Goal: Book appointment/travel/reservation

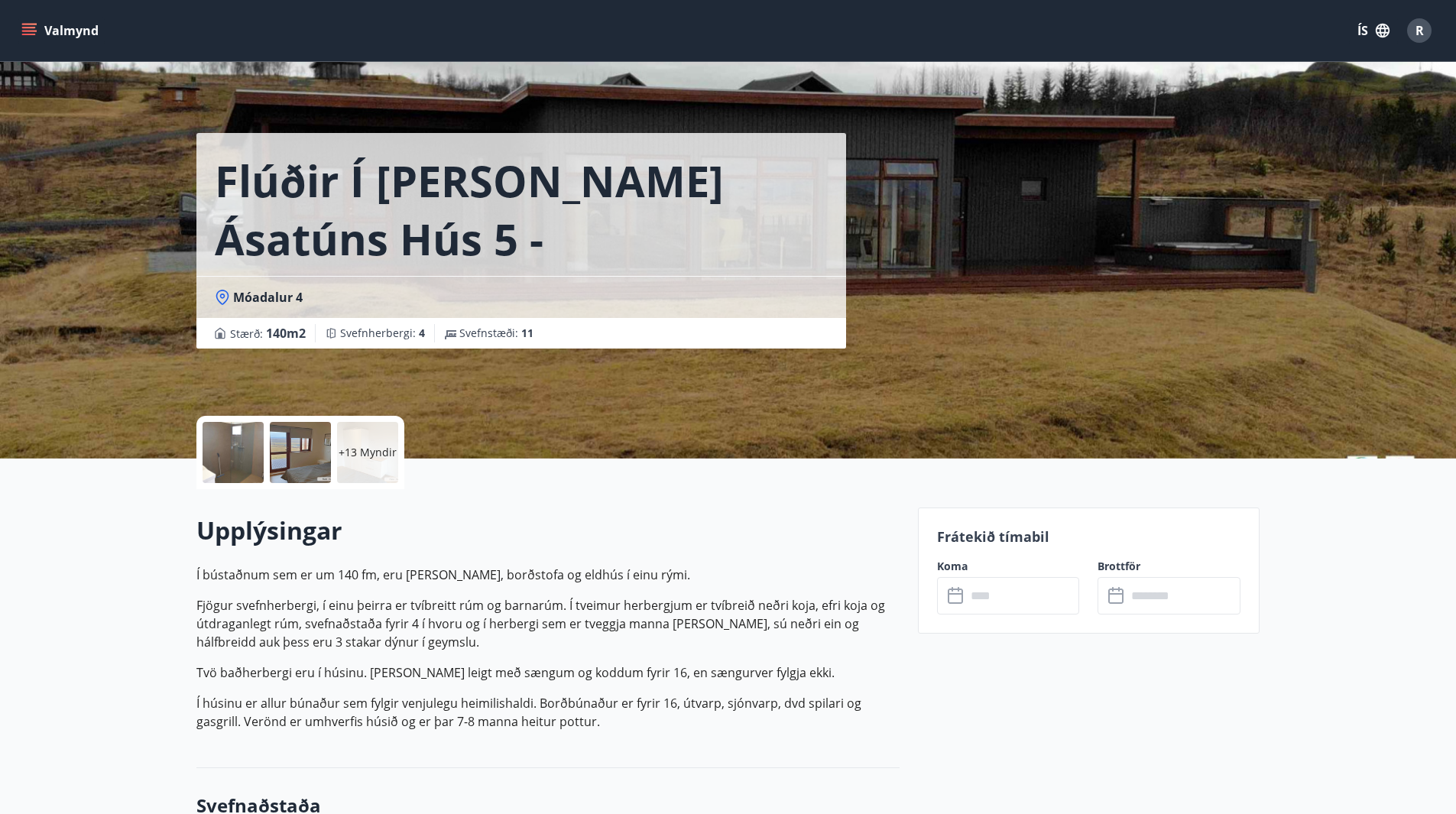
click at [998, 601] on input "text" at bounding box center [1023, 596] width 114 height 37
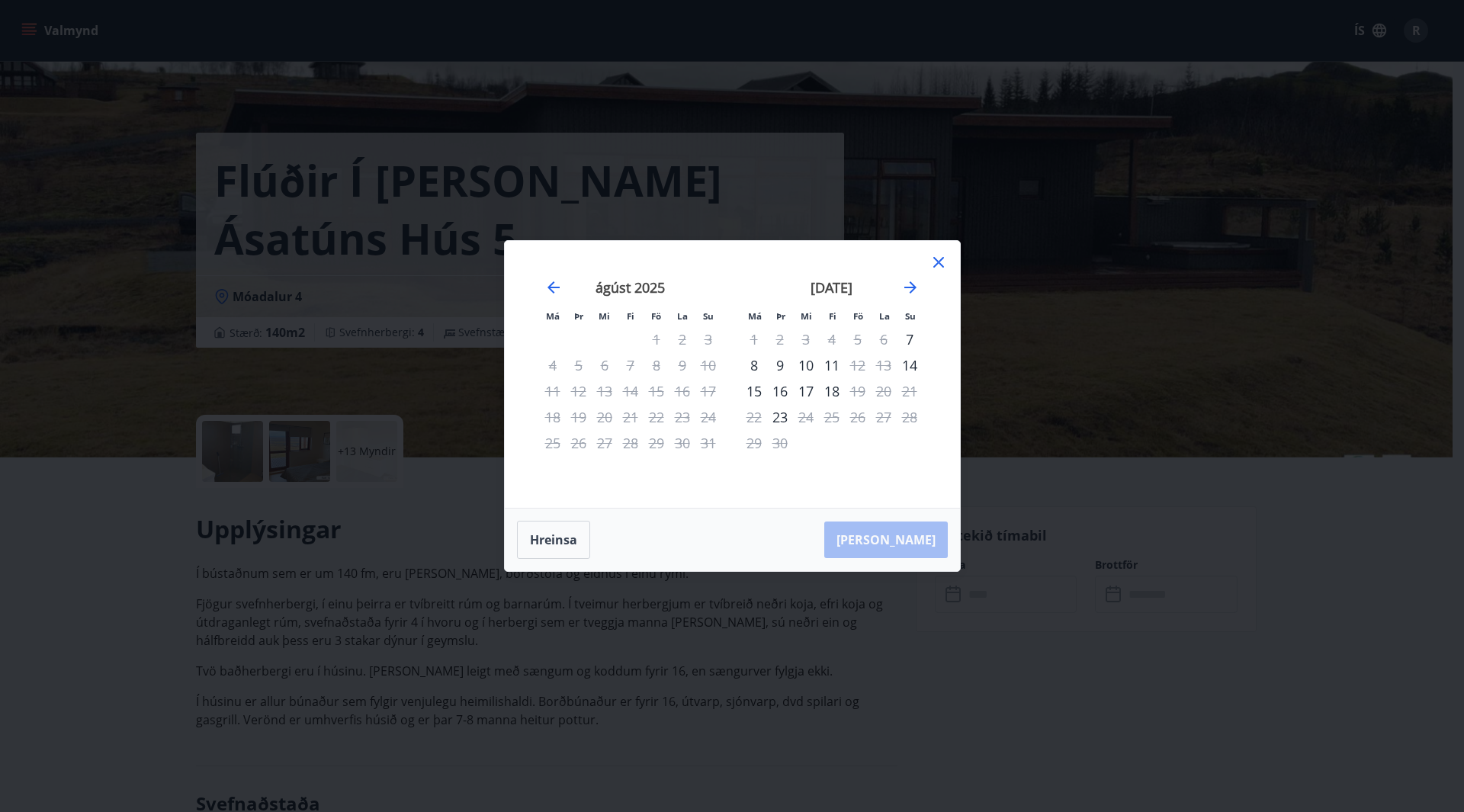
click at [951, 260] on div "Má Þr Mi Fi Fö La Su Má Þr Mi Fi Fö La Su [DATE] 1 2 3 4 5 6 7 8 9 10 11 12 13 …" at bounding box center [732, 374] width 455 height 267
click at [945, 261] on icon at bounding box center [939, 262] width 19 height 19
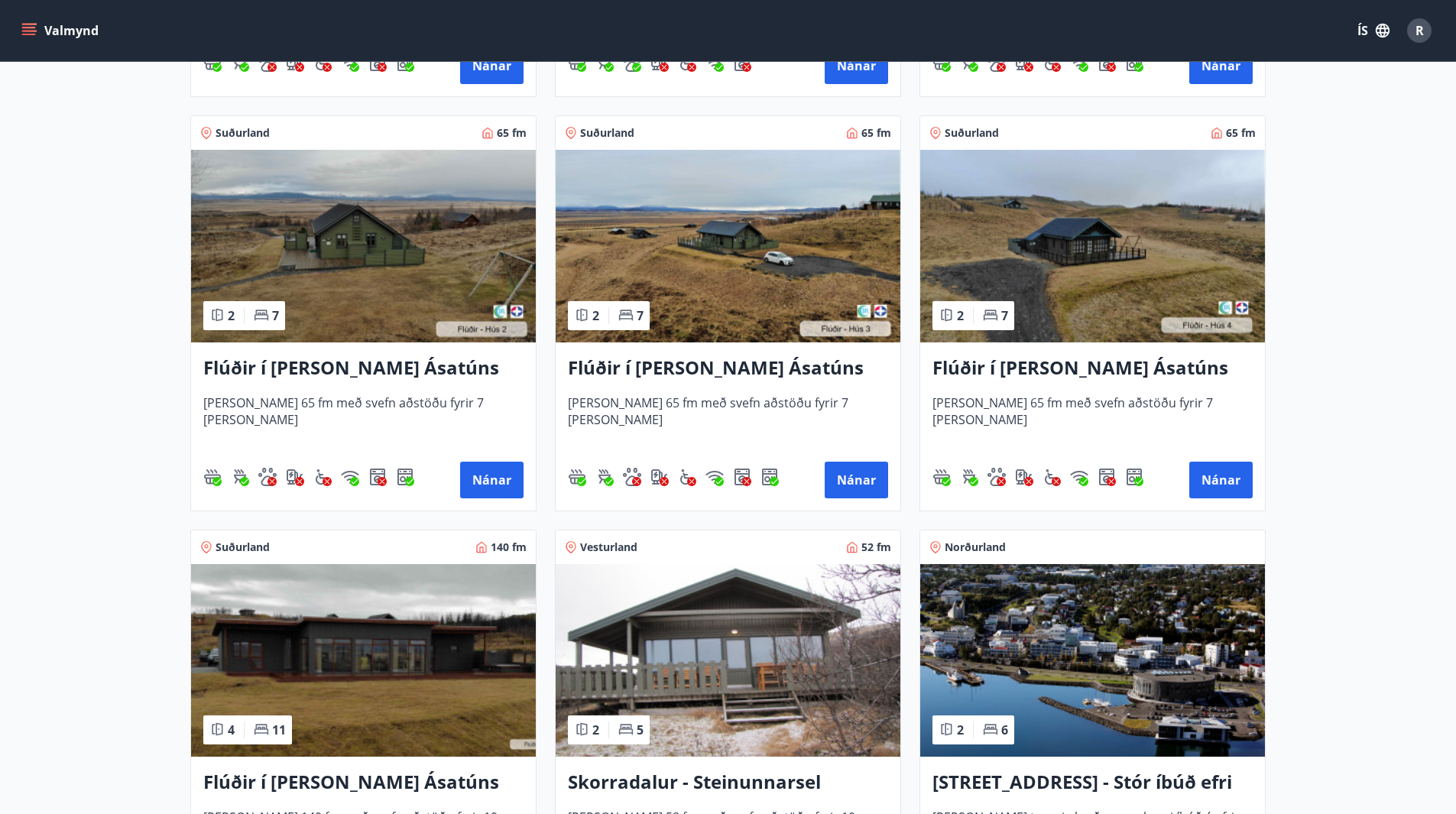
scroll to position [688, 0]
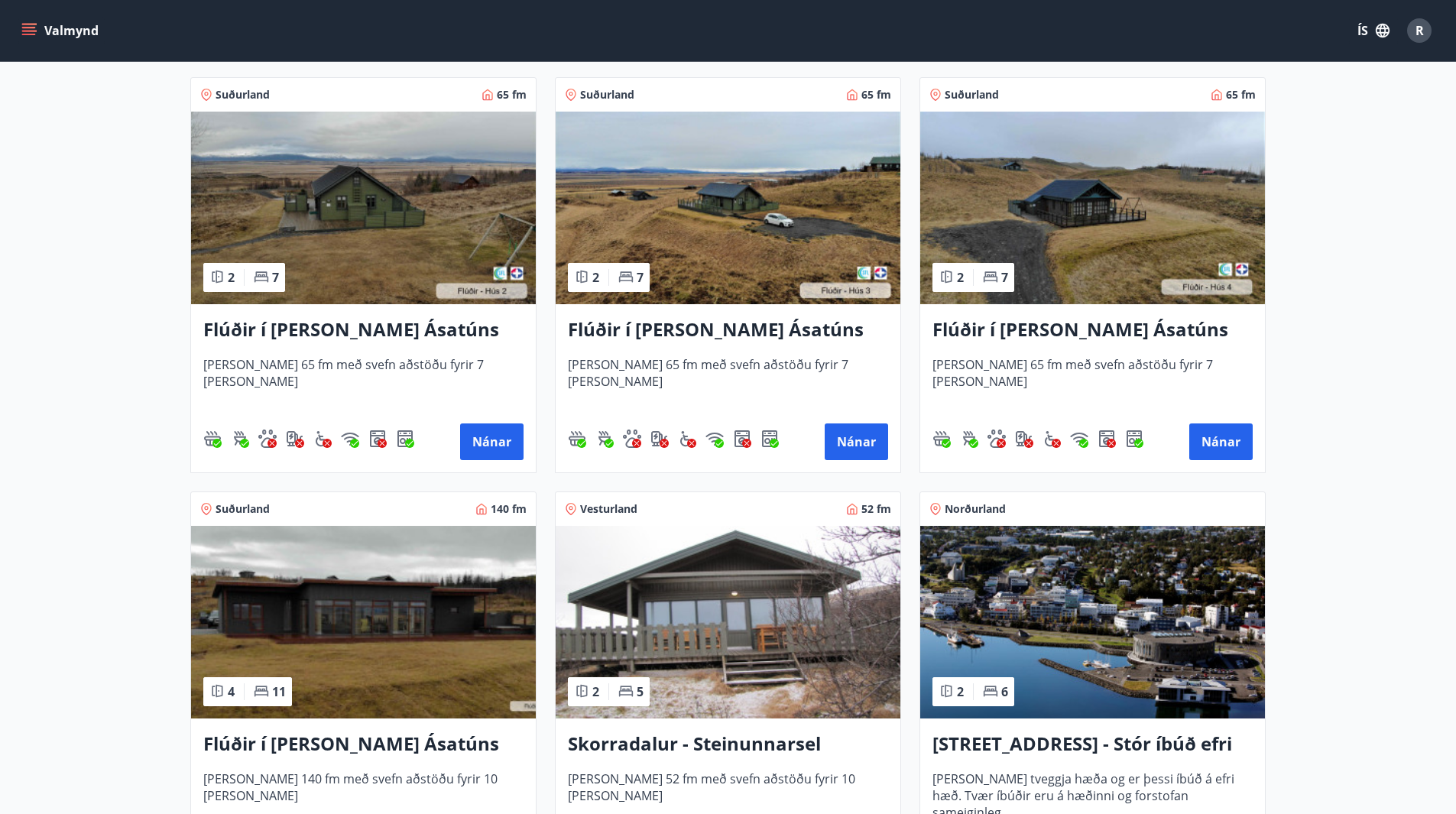
click at [664, 743] on h3 "Skorradalur - Steinunnarsel" at bounding box center [728, 744] width 321 height 27
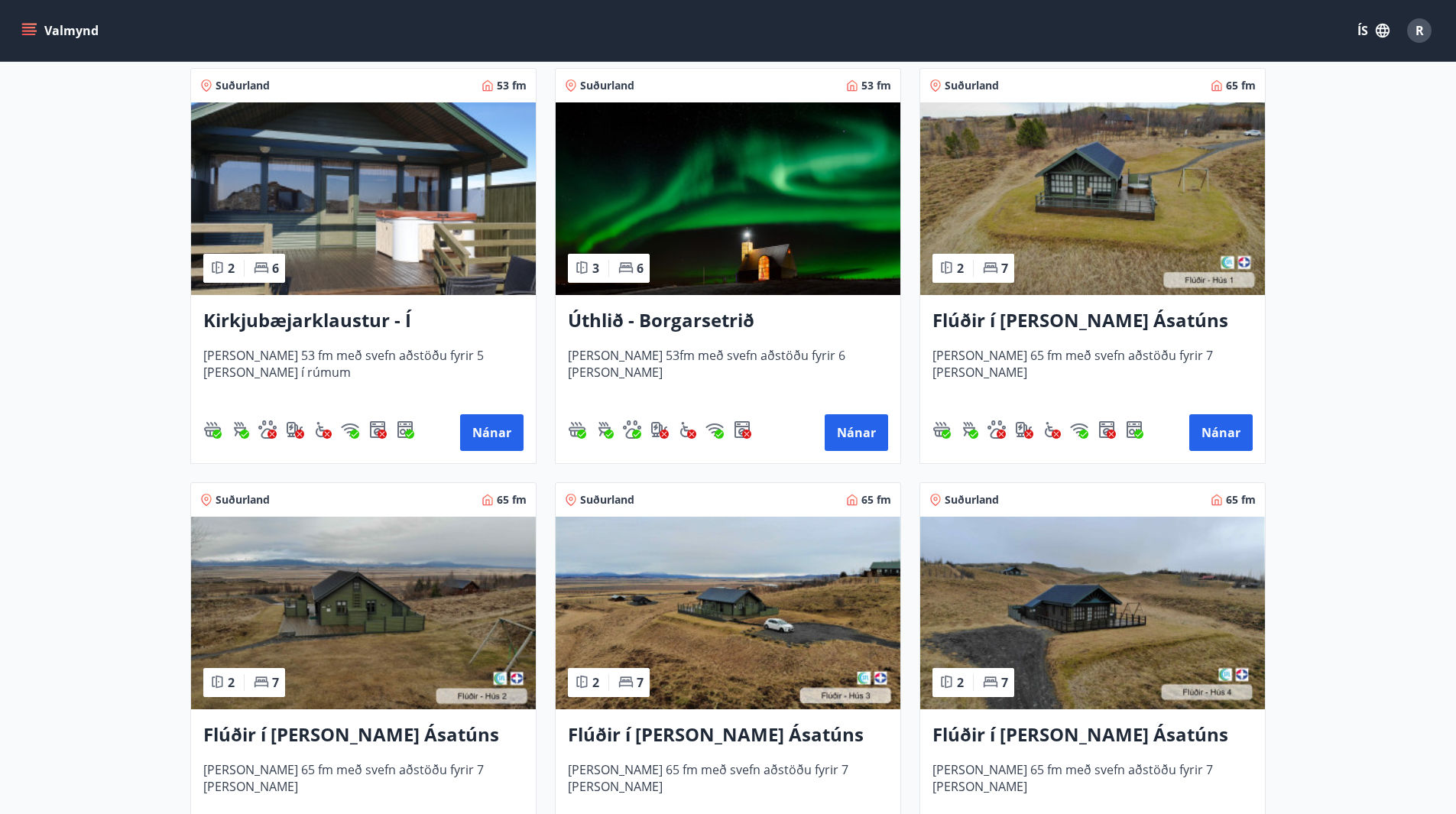
scroll to position [306, 0]
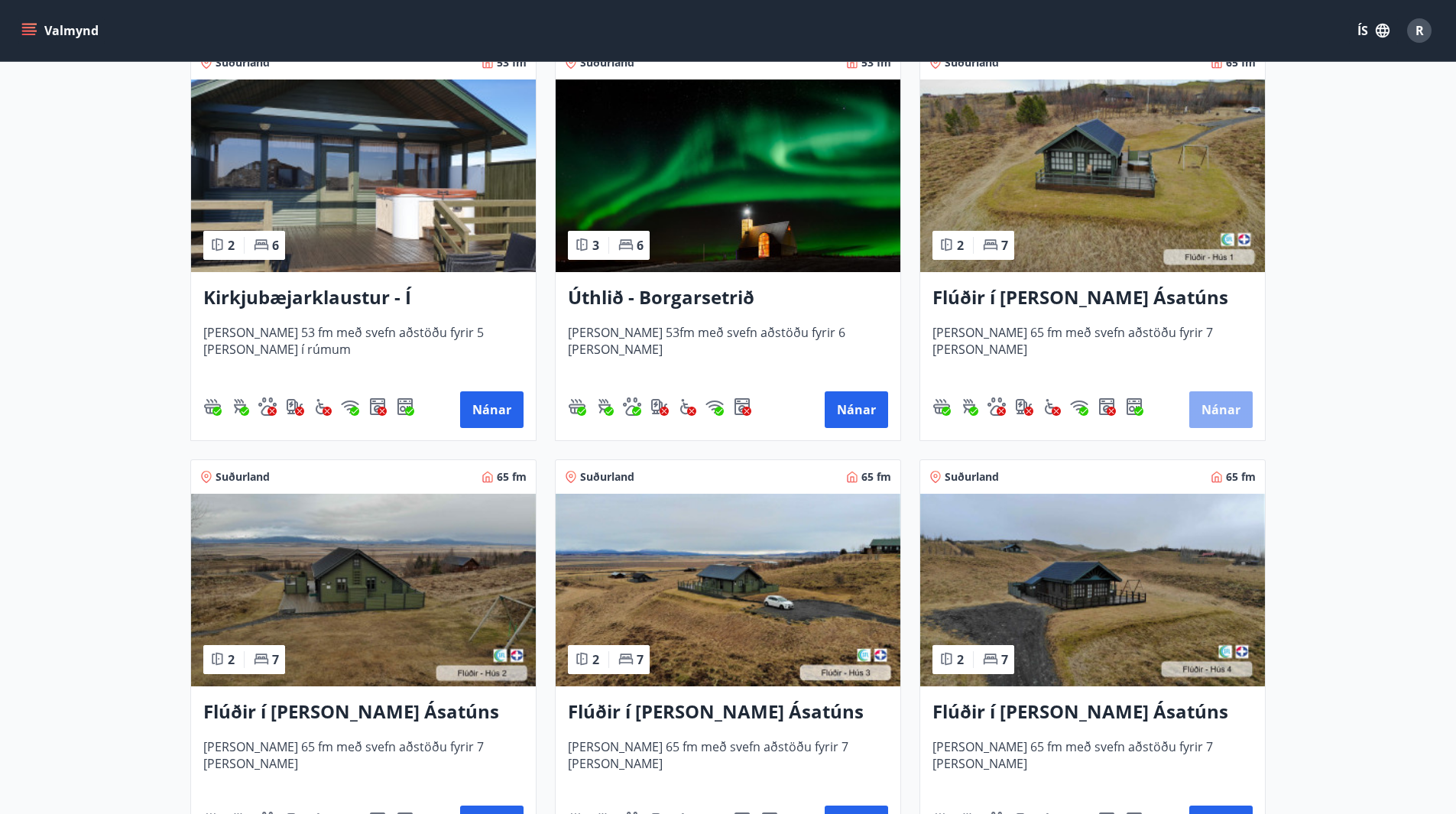
click at [1231, 407] on button "Nánar" at bounding box center [1221, 409] width 64 height 36
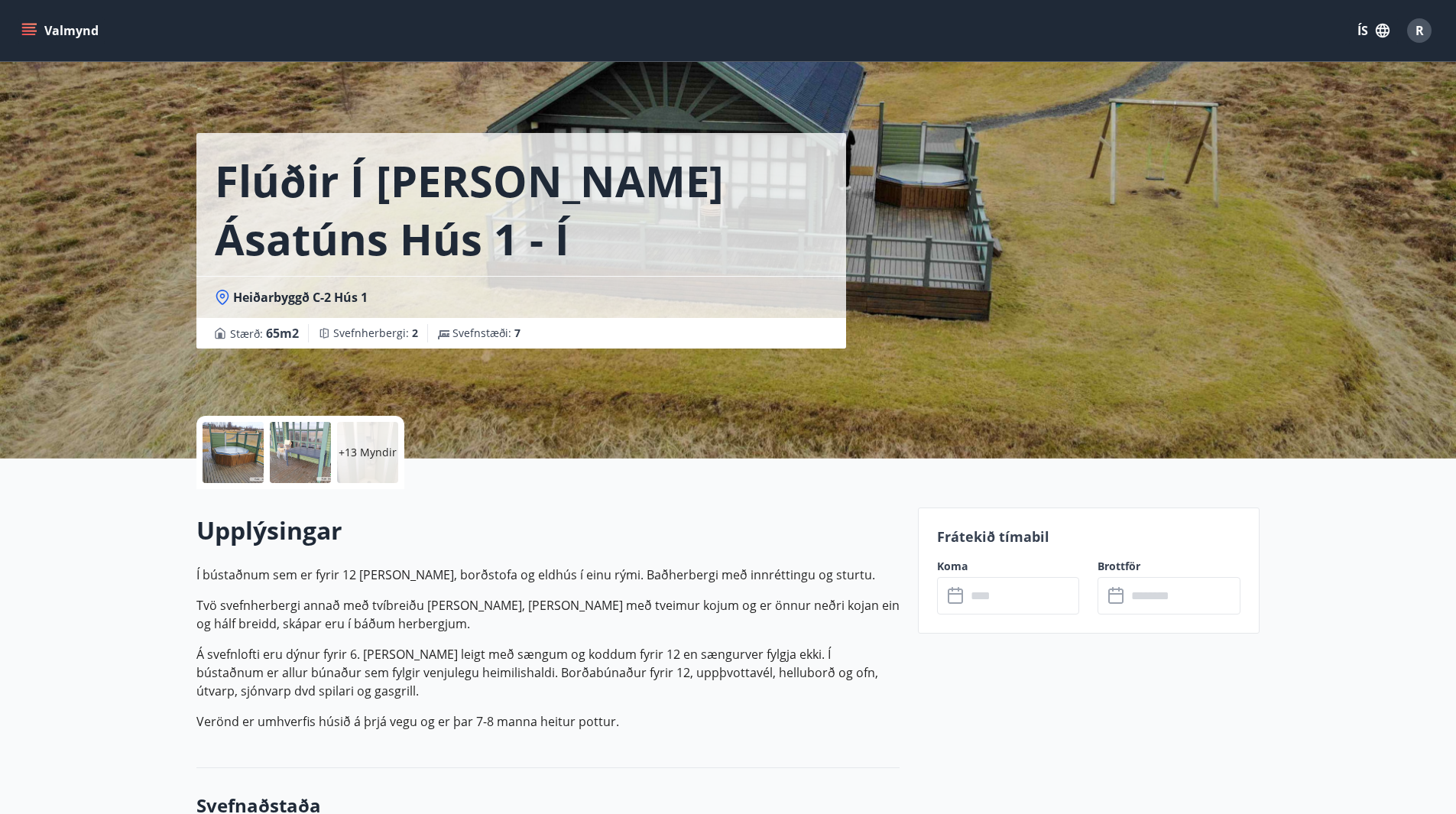
click at [362, 460] on div "+13 Myndir" at bounding box center [367, 452] width 61 height 61
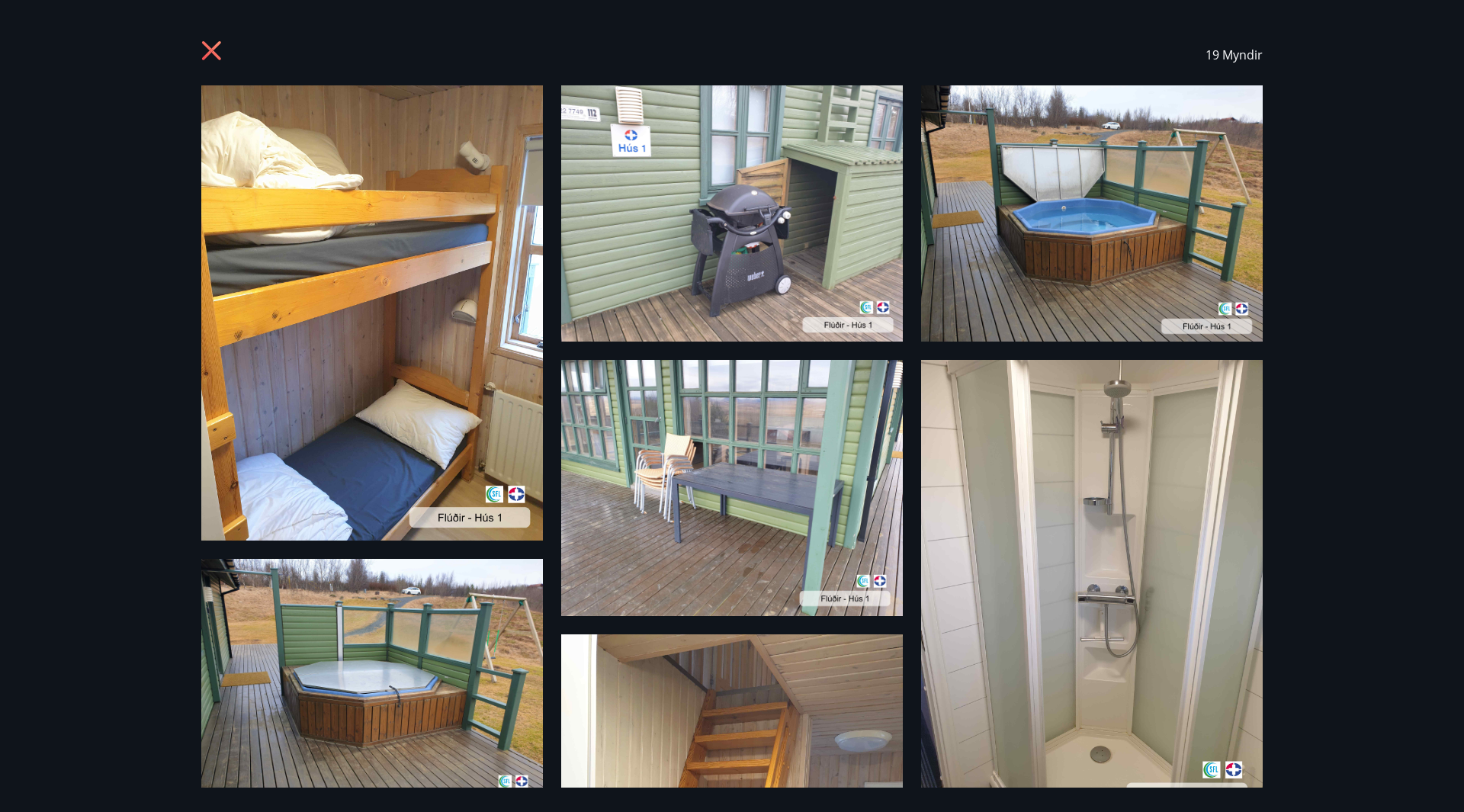
click at [207, 46] on icon at bounding box center [211, 50] width 19 height 19
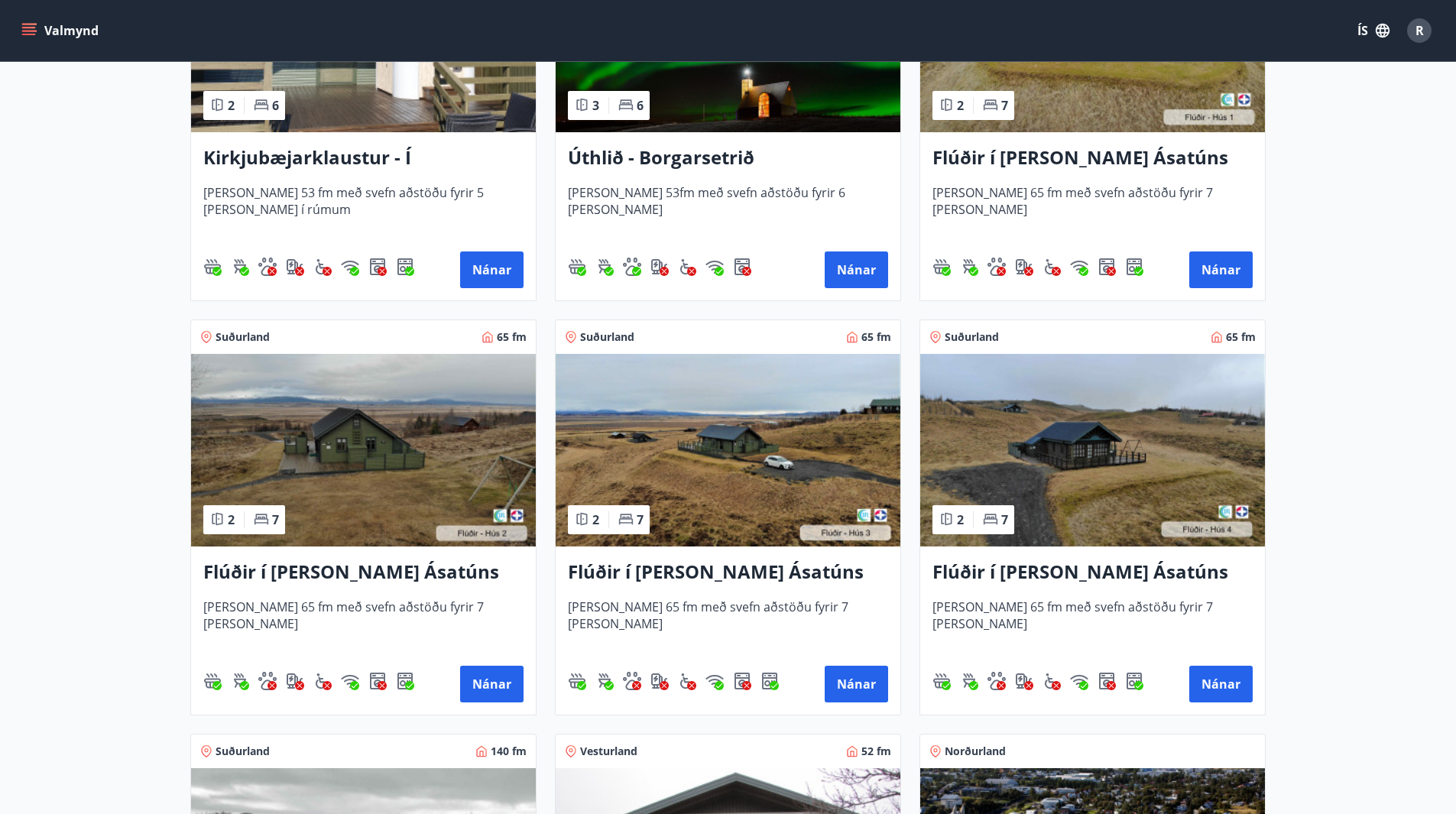
scroll to position [459, 0]
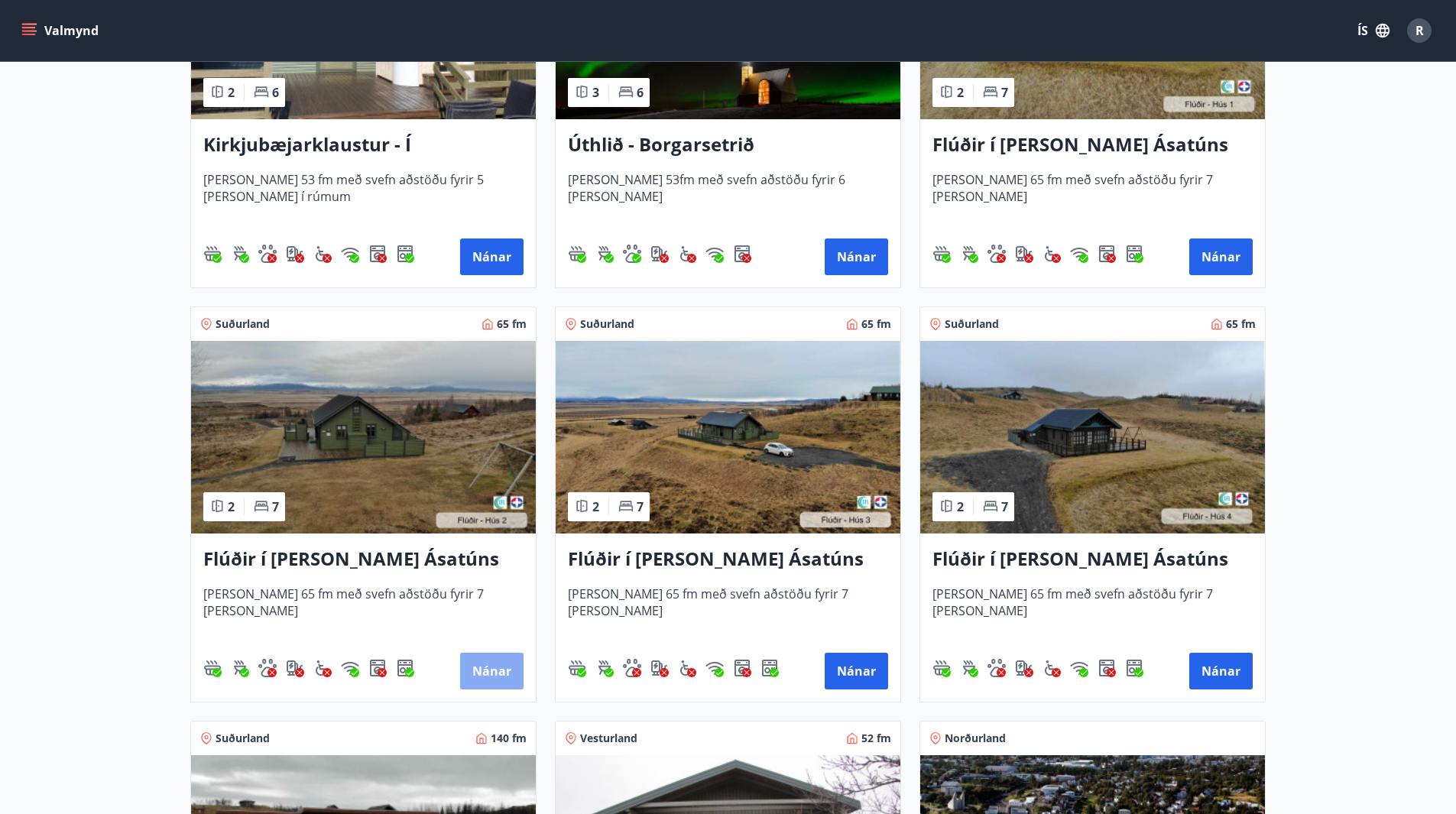
click at [492, 677] on button "Nánar" at bounding box center [492, 670] width 64 height 36
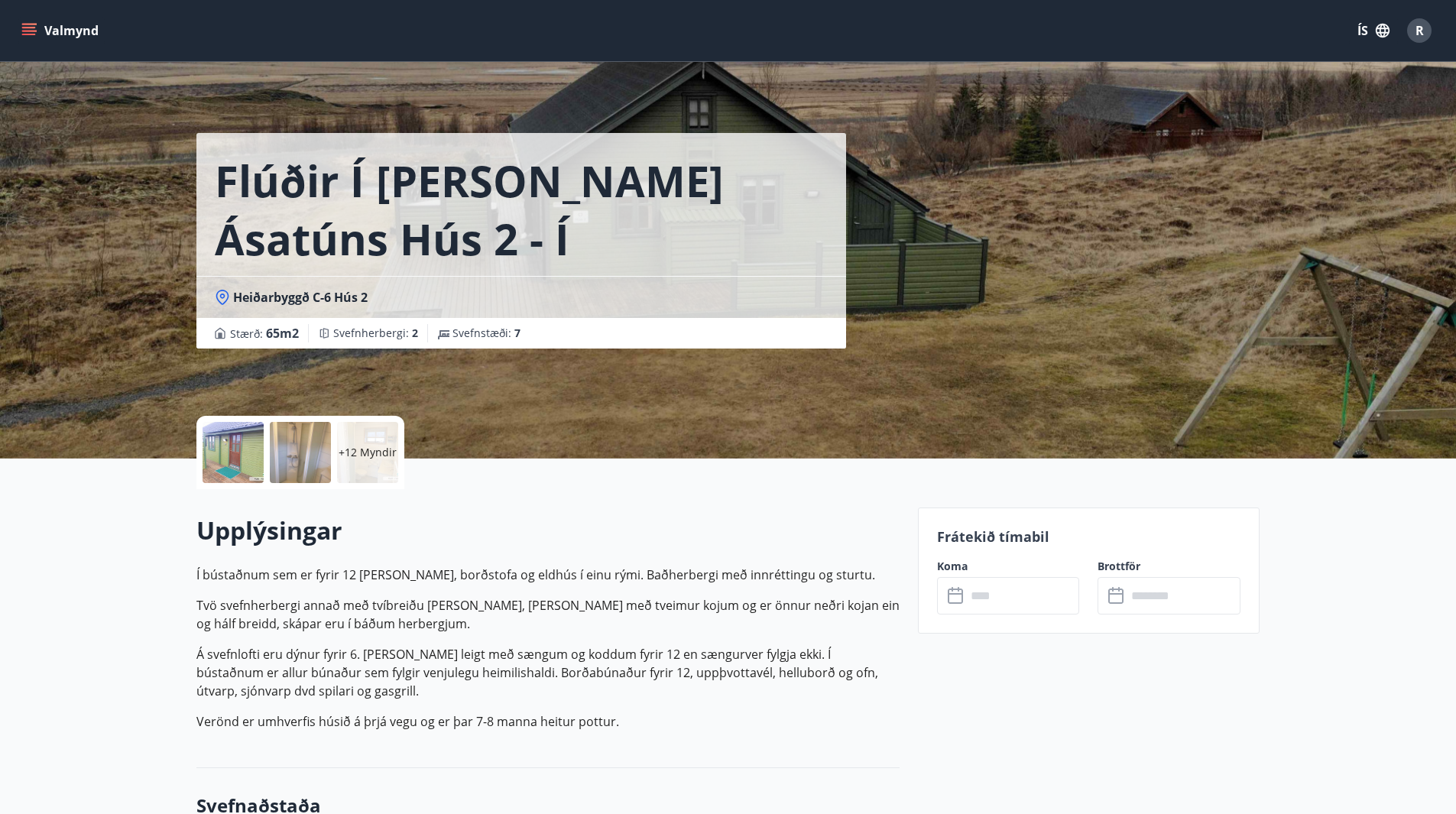
click at [380, 462] on div "+12 Myndir" at bounding box center [367, 452] width 61 height 61
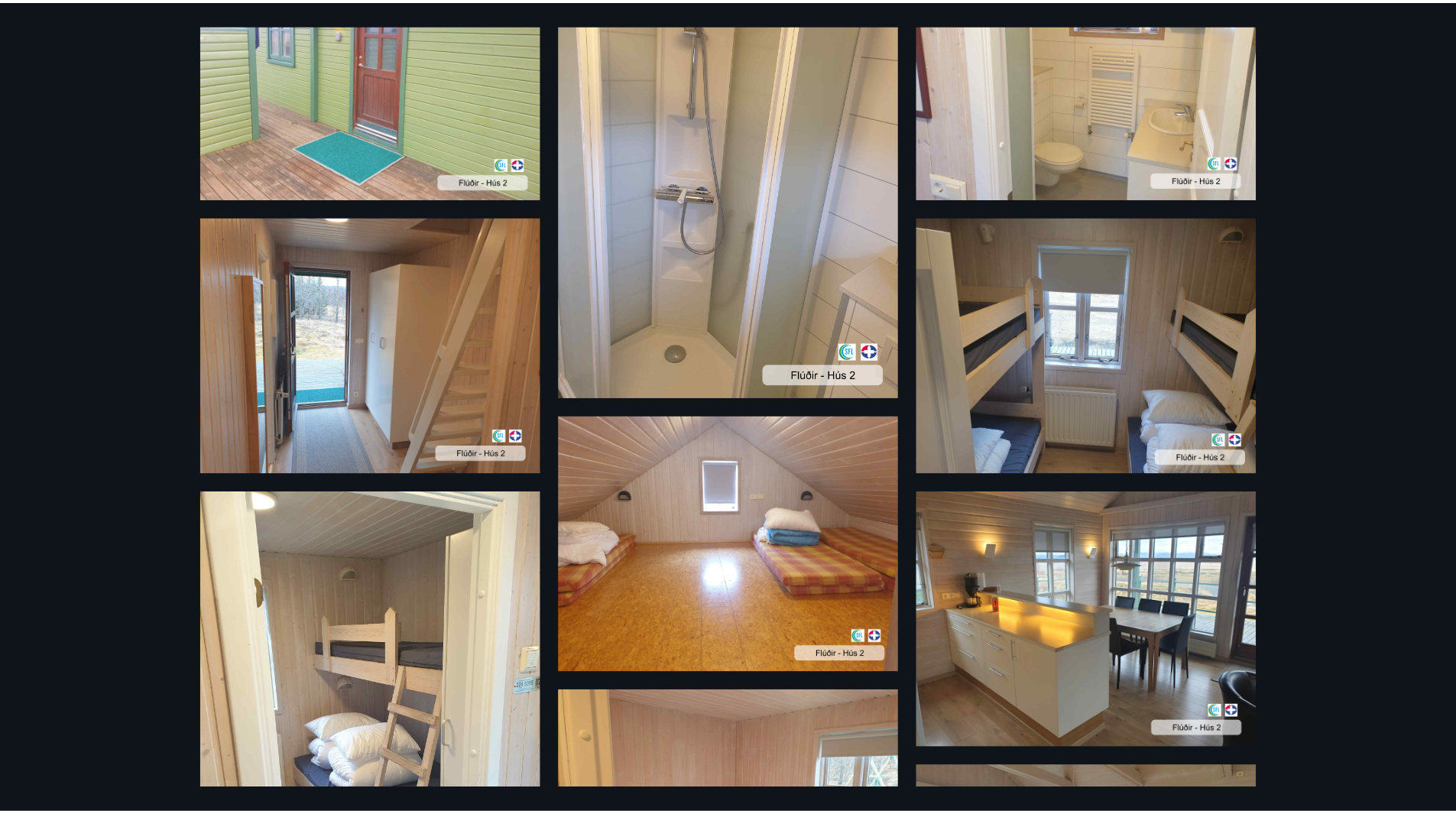
scroll to position [151, 0]
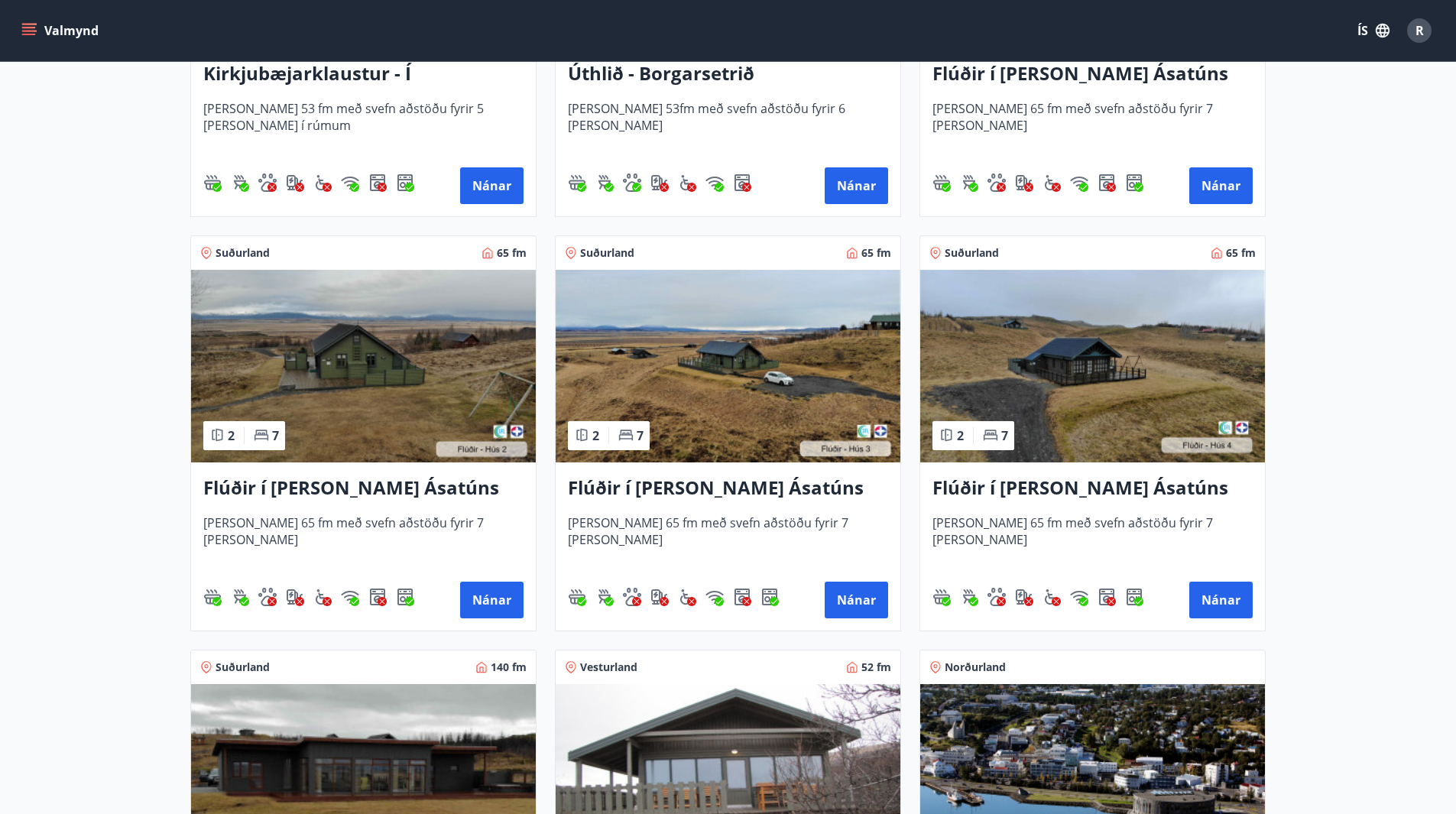
scroll to position [535, 0]
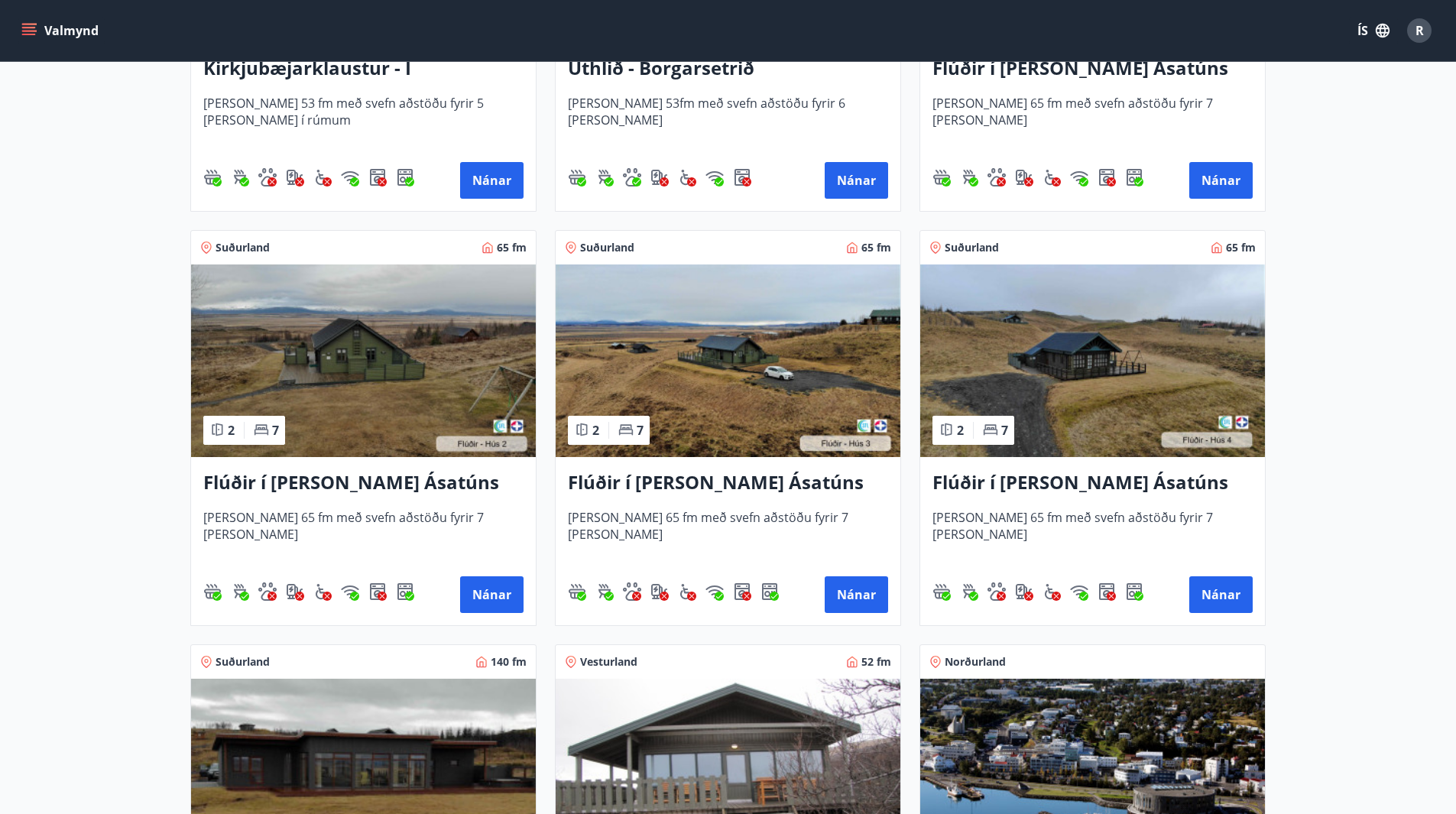
click at [672, 400] on img at bounding box center [728, 361] width 345 height 192
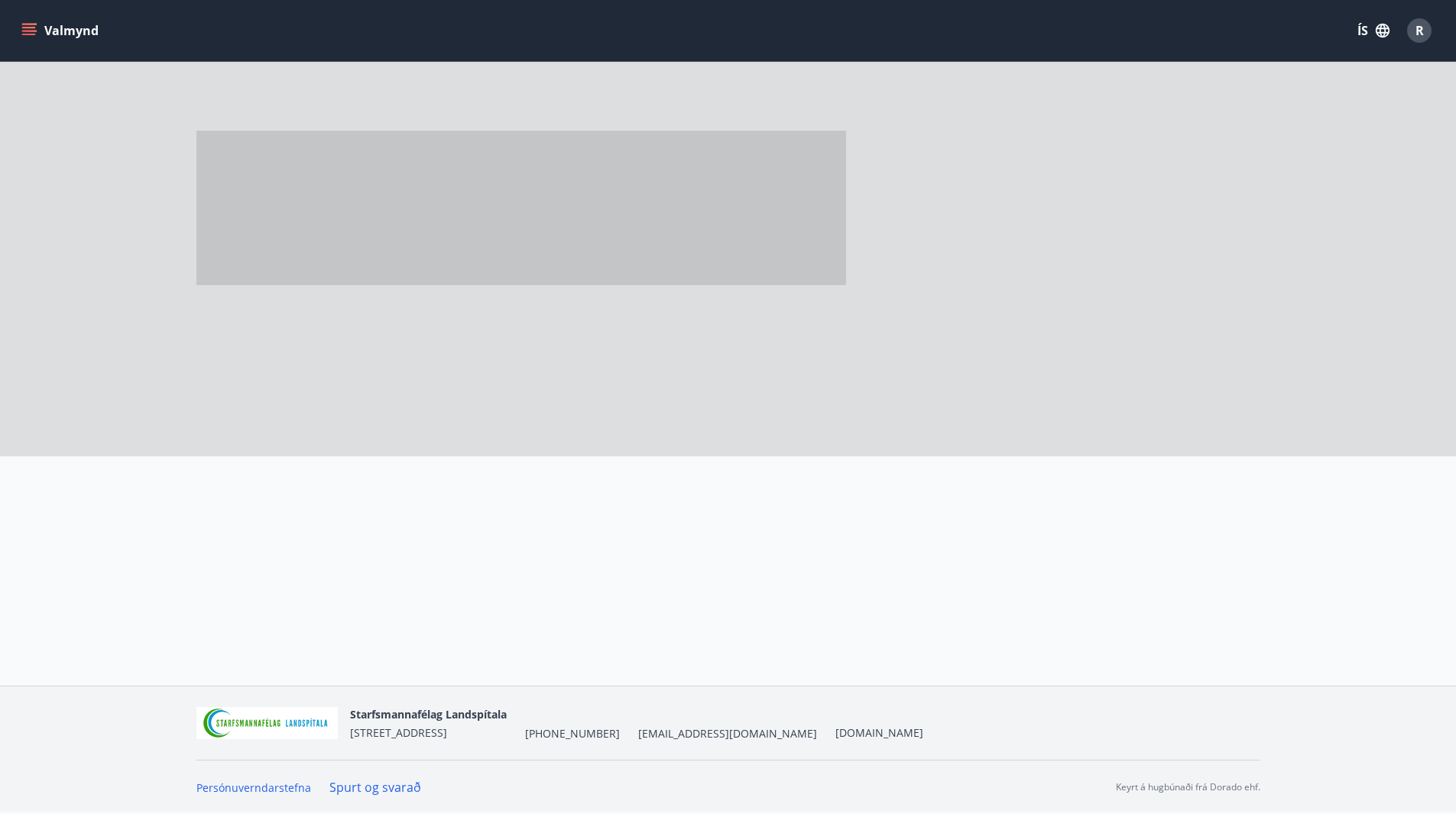
click at [672, 400] on div at bounding box center [551, 227] width 709 height 459
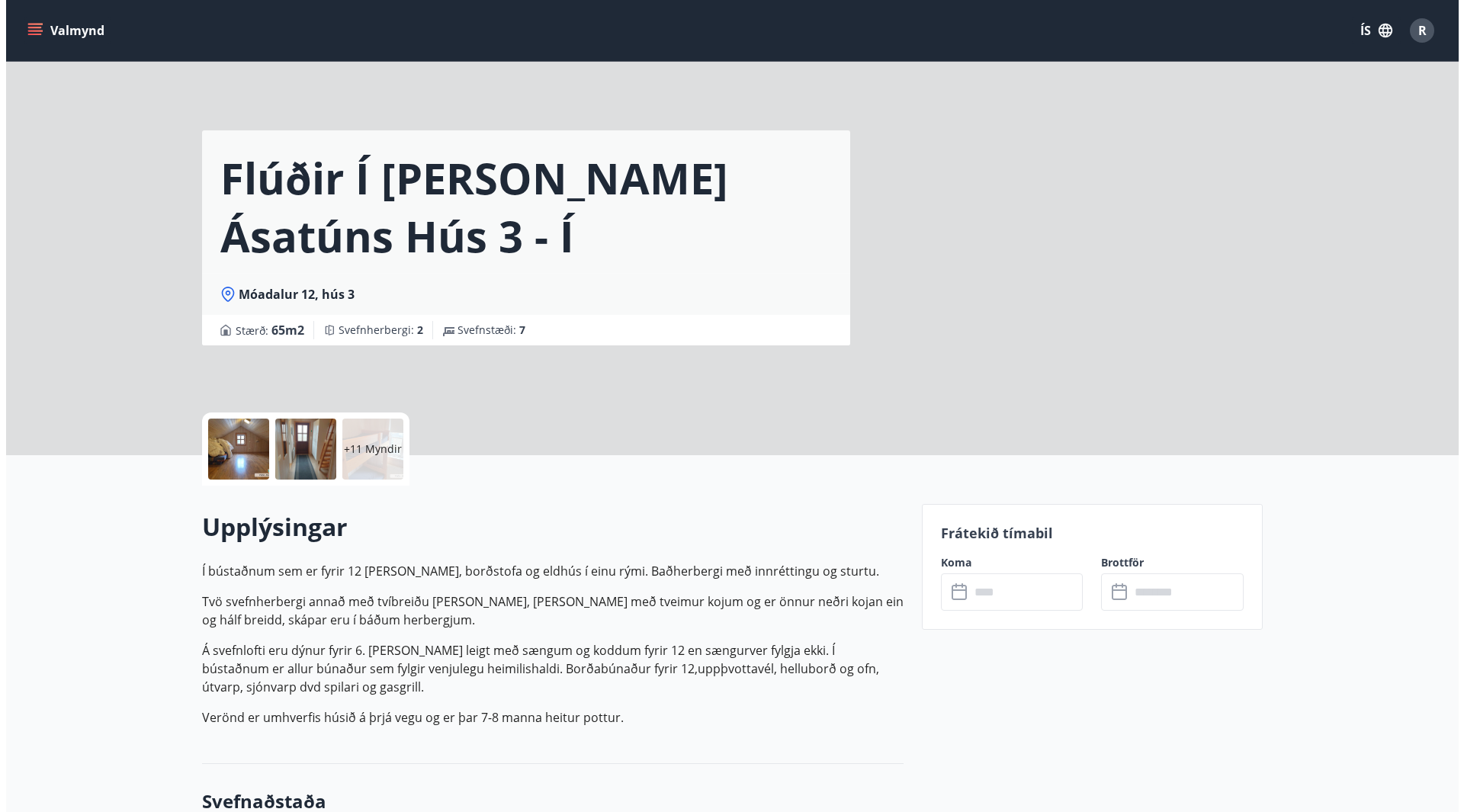
scroll to position [0, 0]
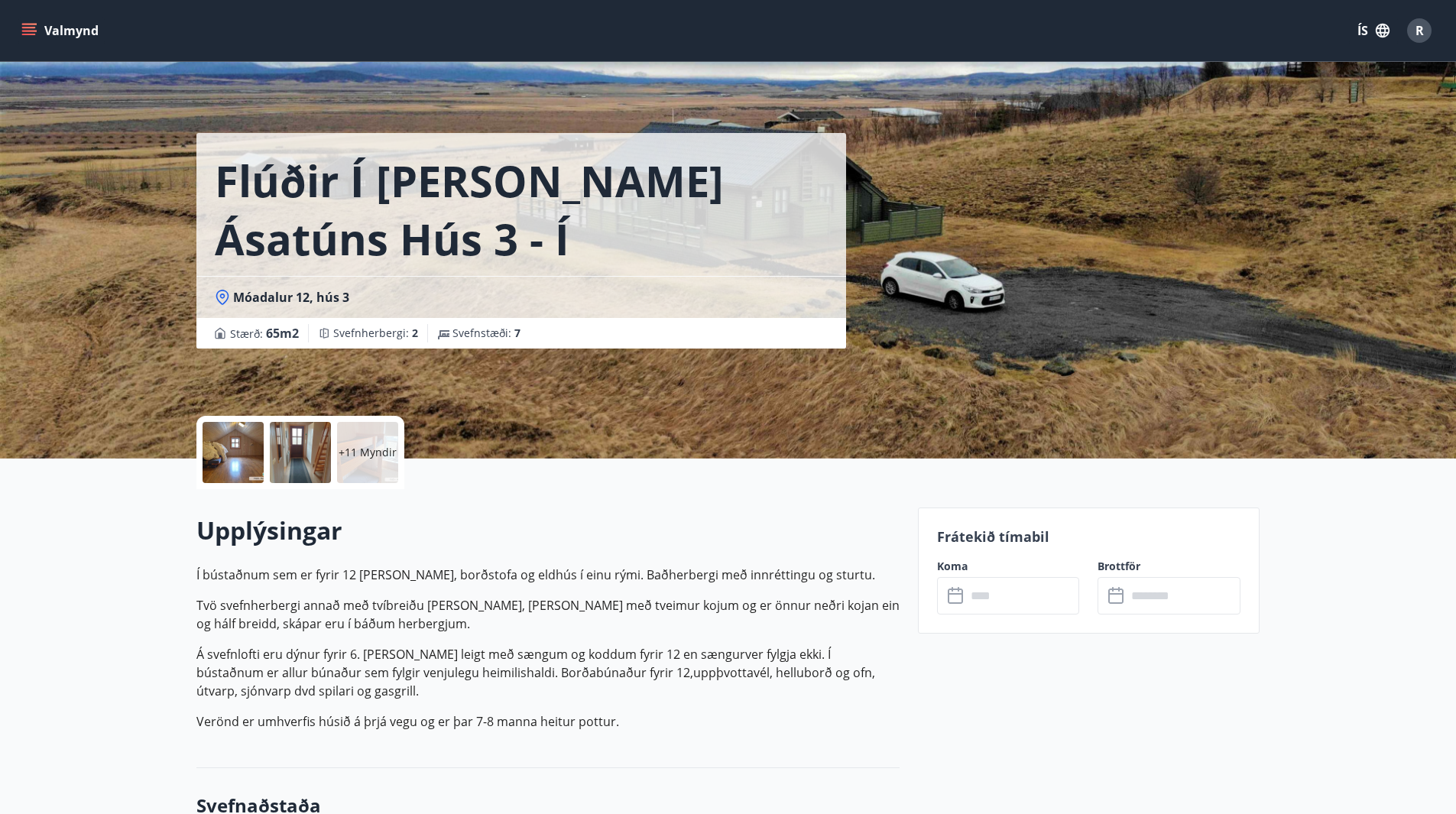
click at [384, 459] on p "+11 Myndir" at bounding box center [367, 452] width 58 height 16
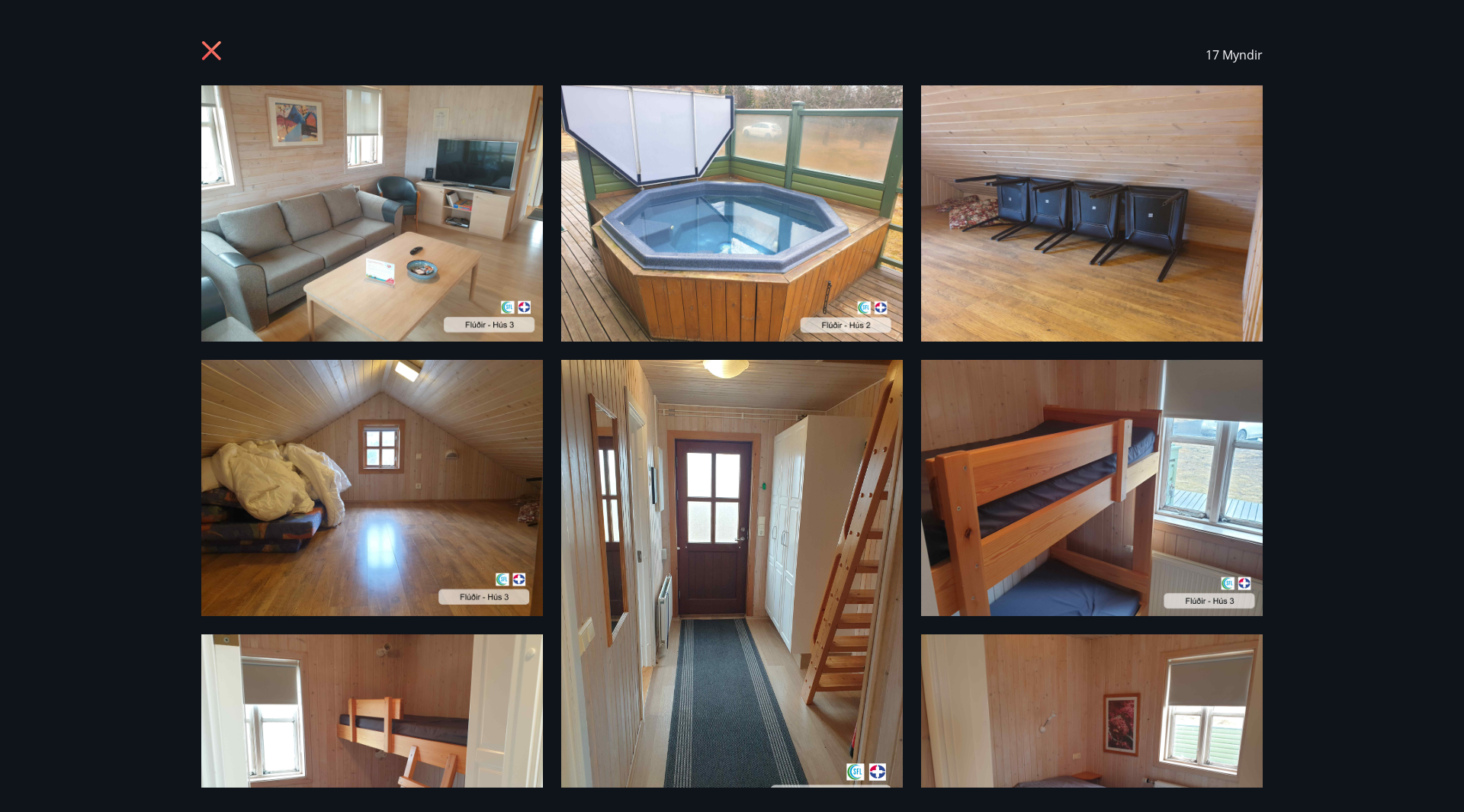
click at [205, 52] on icon at bounding box center [214, 53] width 25 height 25
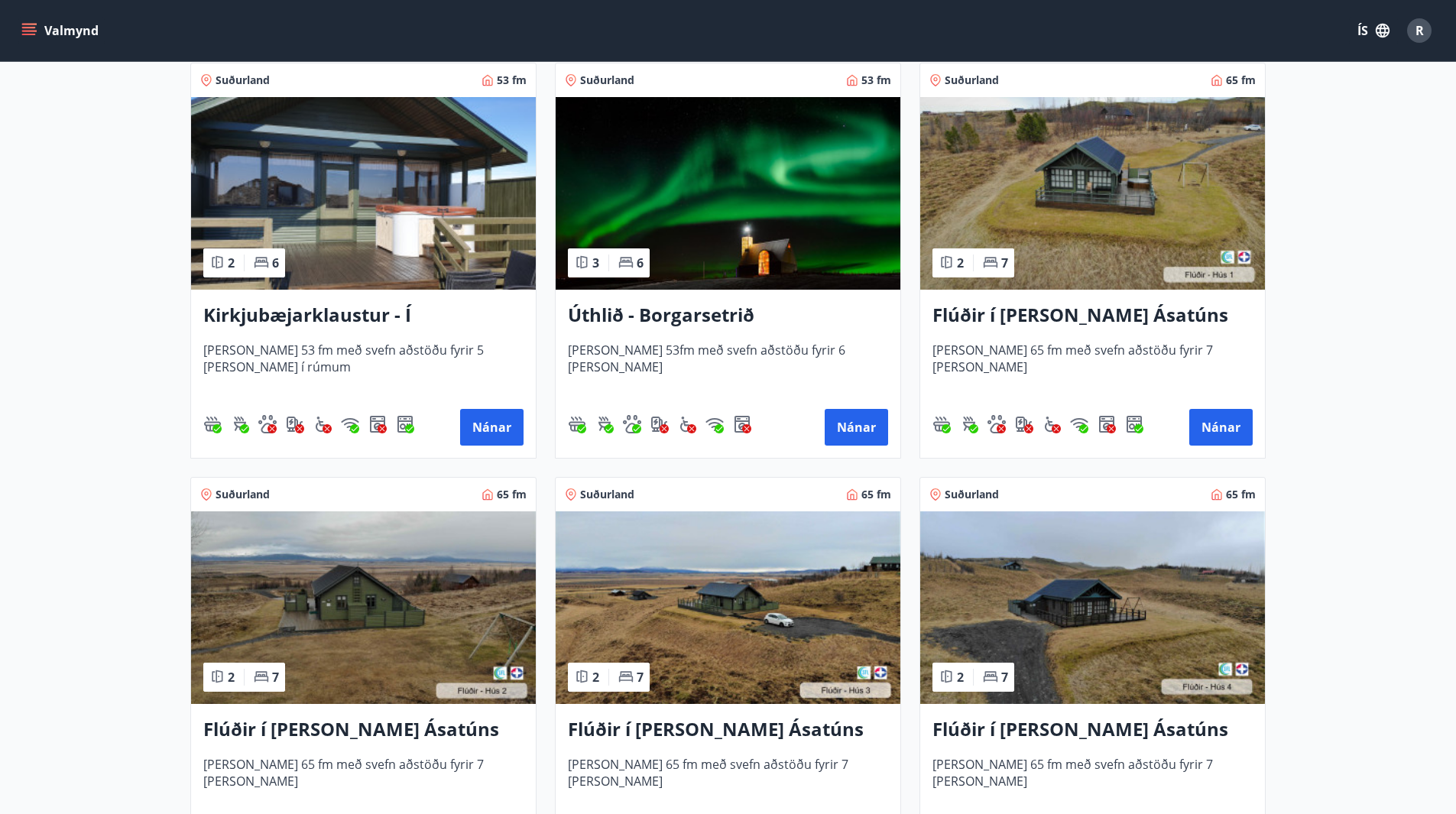
scroll to position [382, 0]
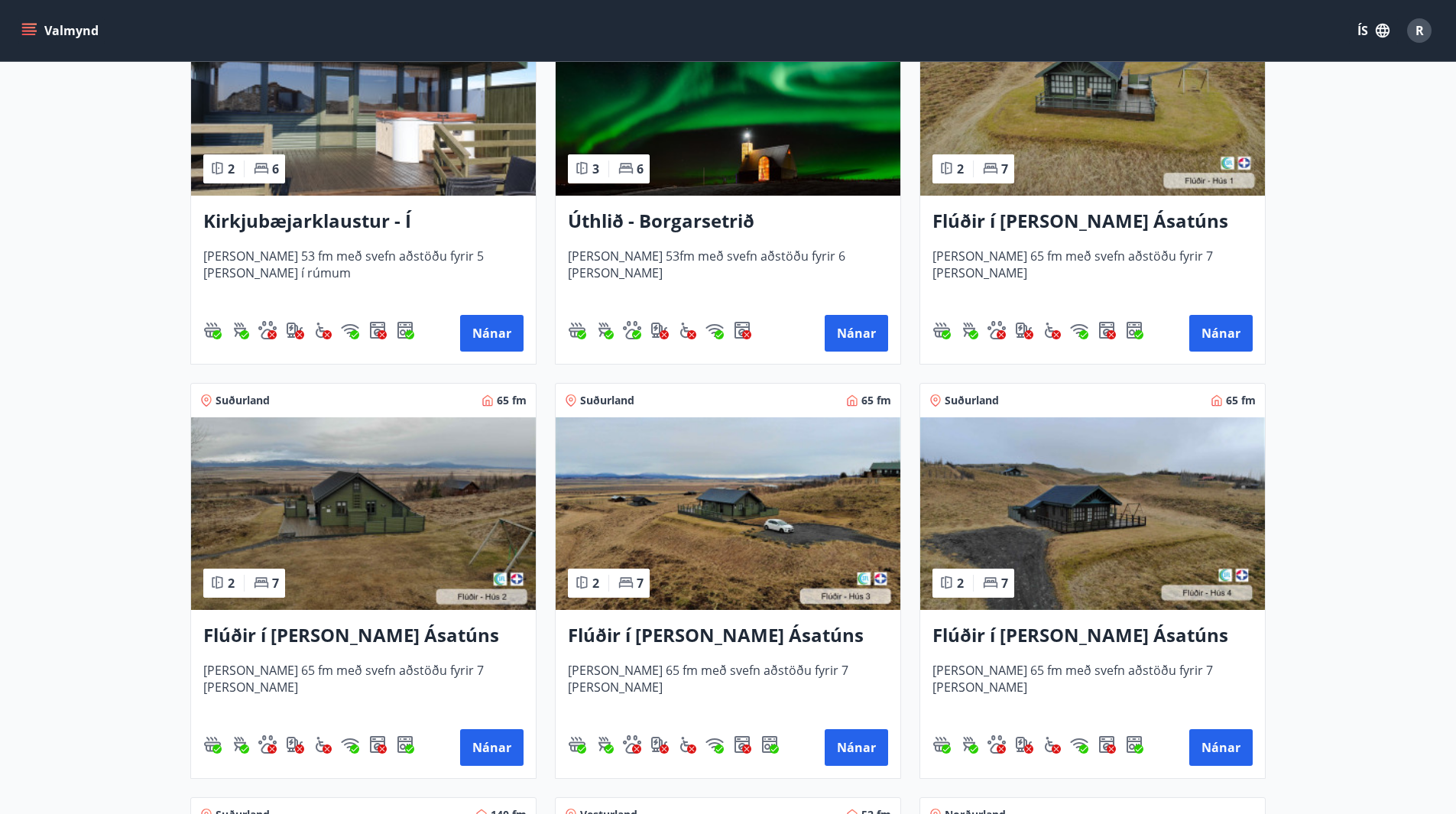
click at [1062, 560] on img at bounding box center [1093, 514] width 345 height 192
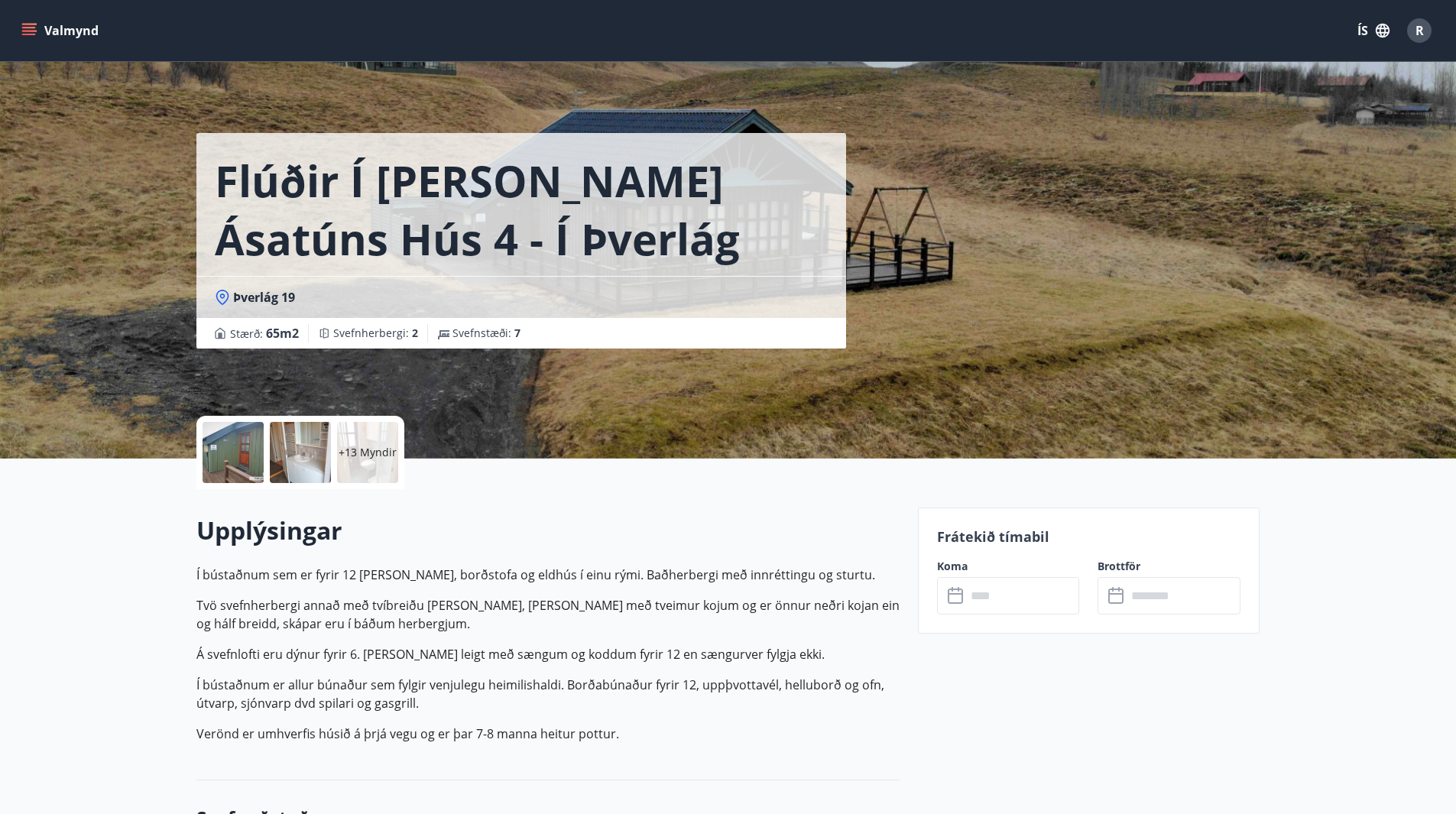
click at [369, 452] on p "+13 Myndir" at bounding box center [367, 452] width 58 height 16
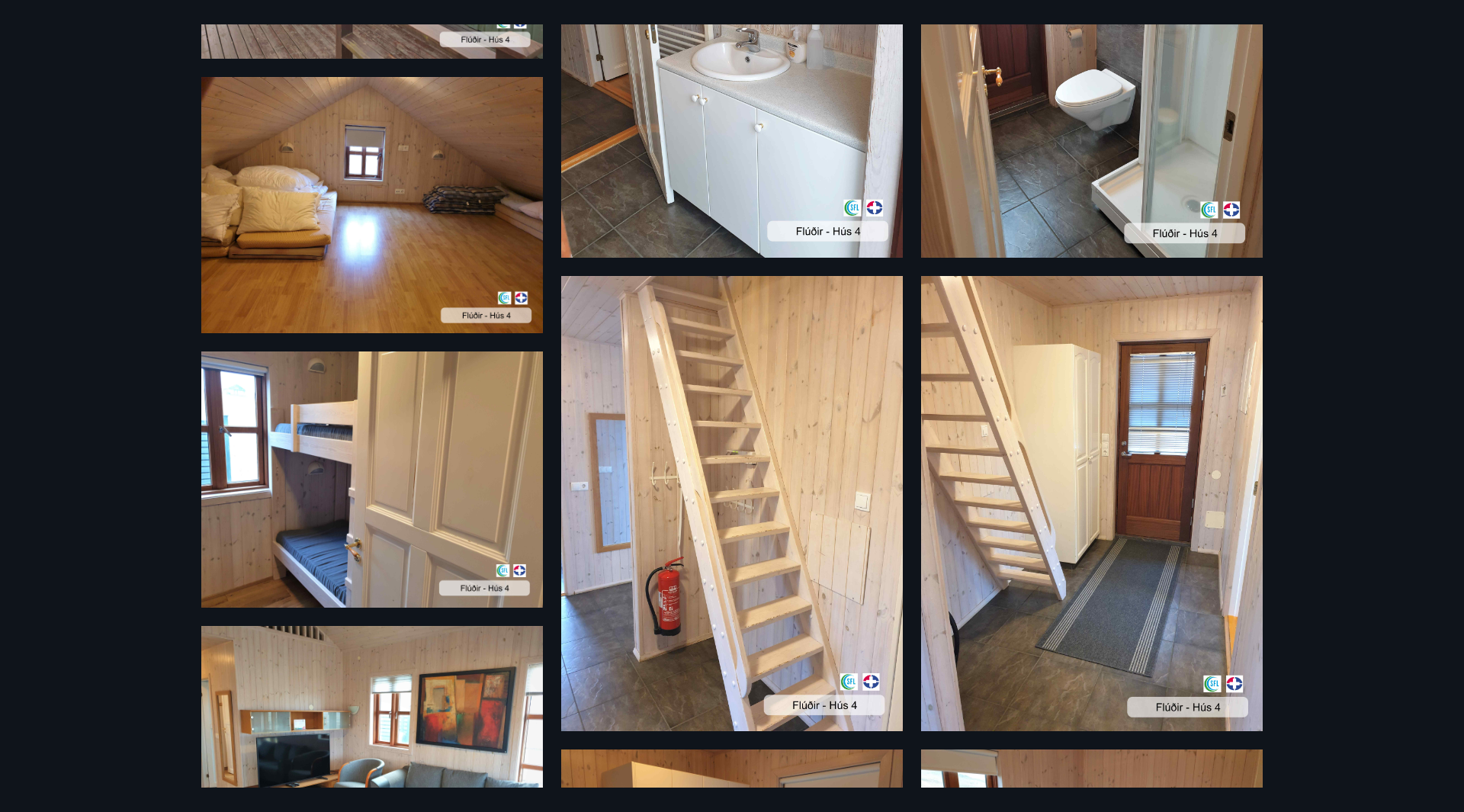
scroll to position [305, 0]
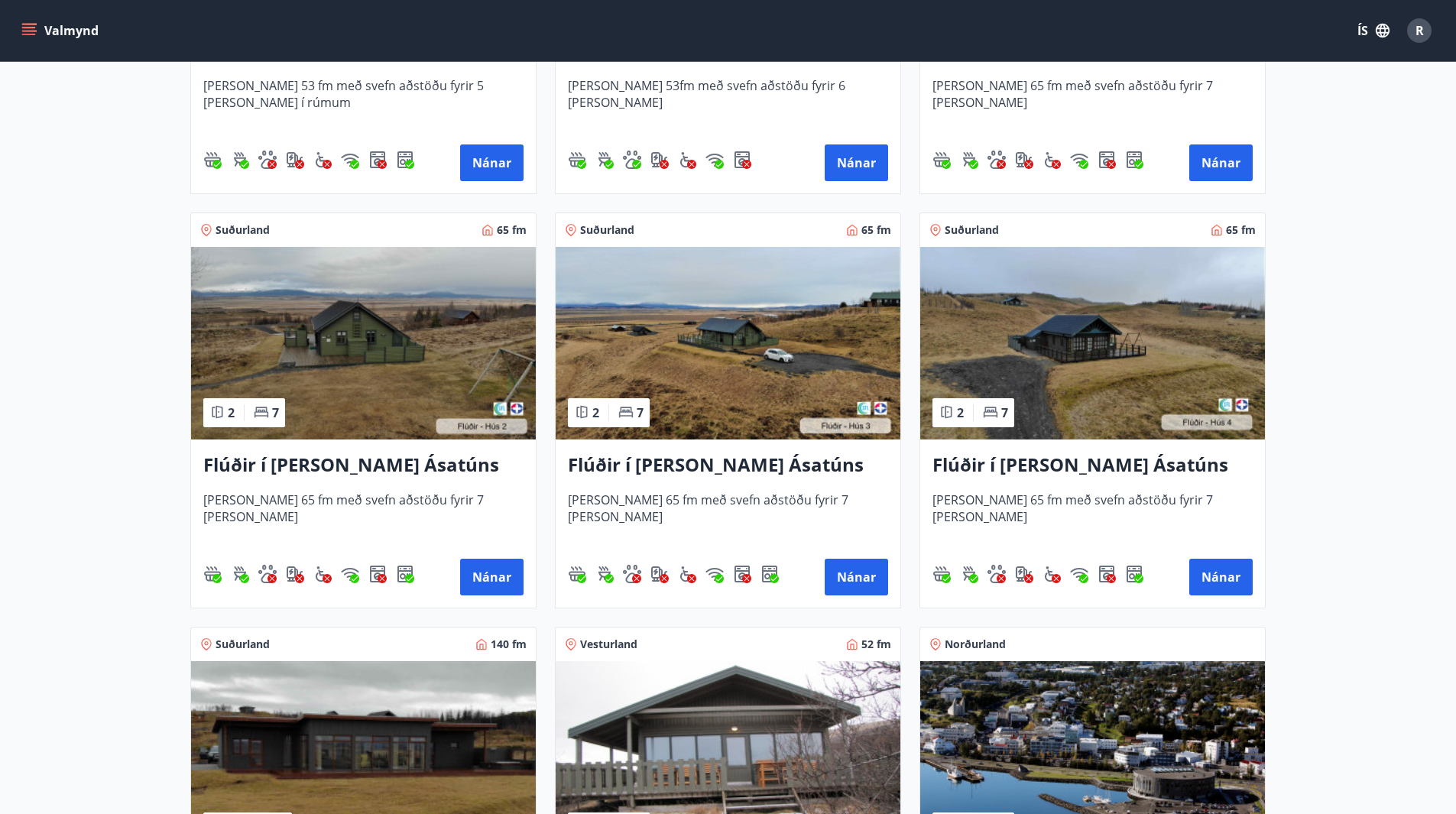
scroll to position [537, 0]
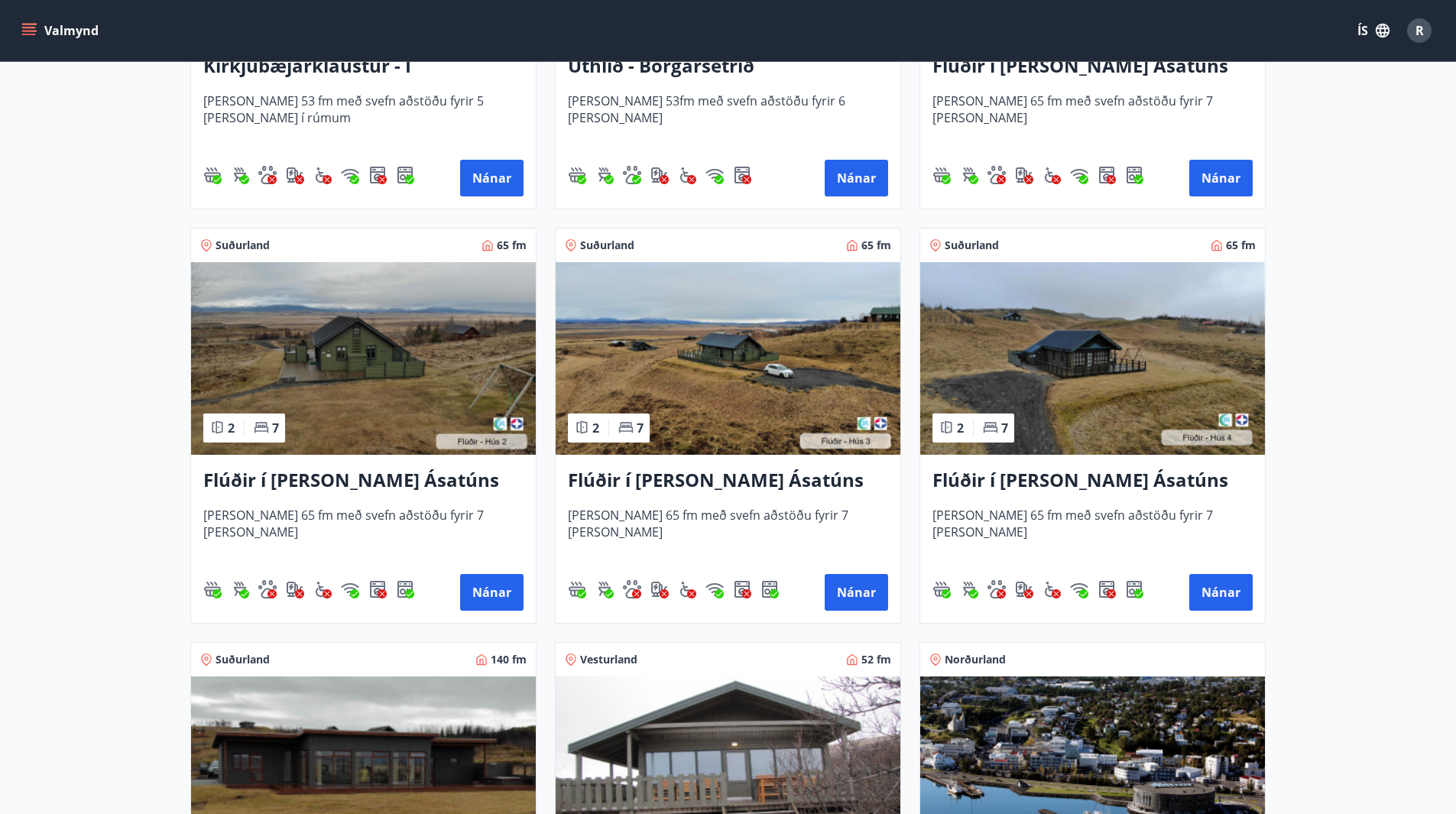
click at [717, 402] on img at bounding box center [728, 359] width 345 height 192
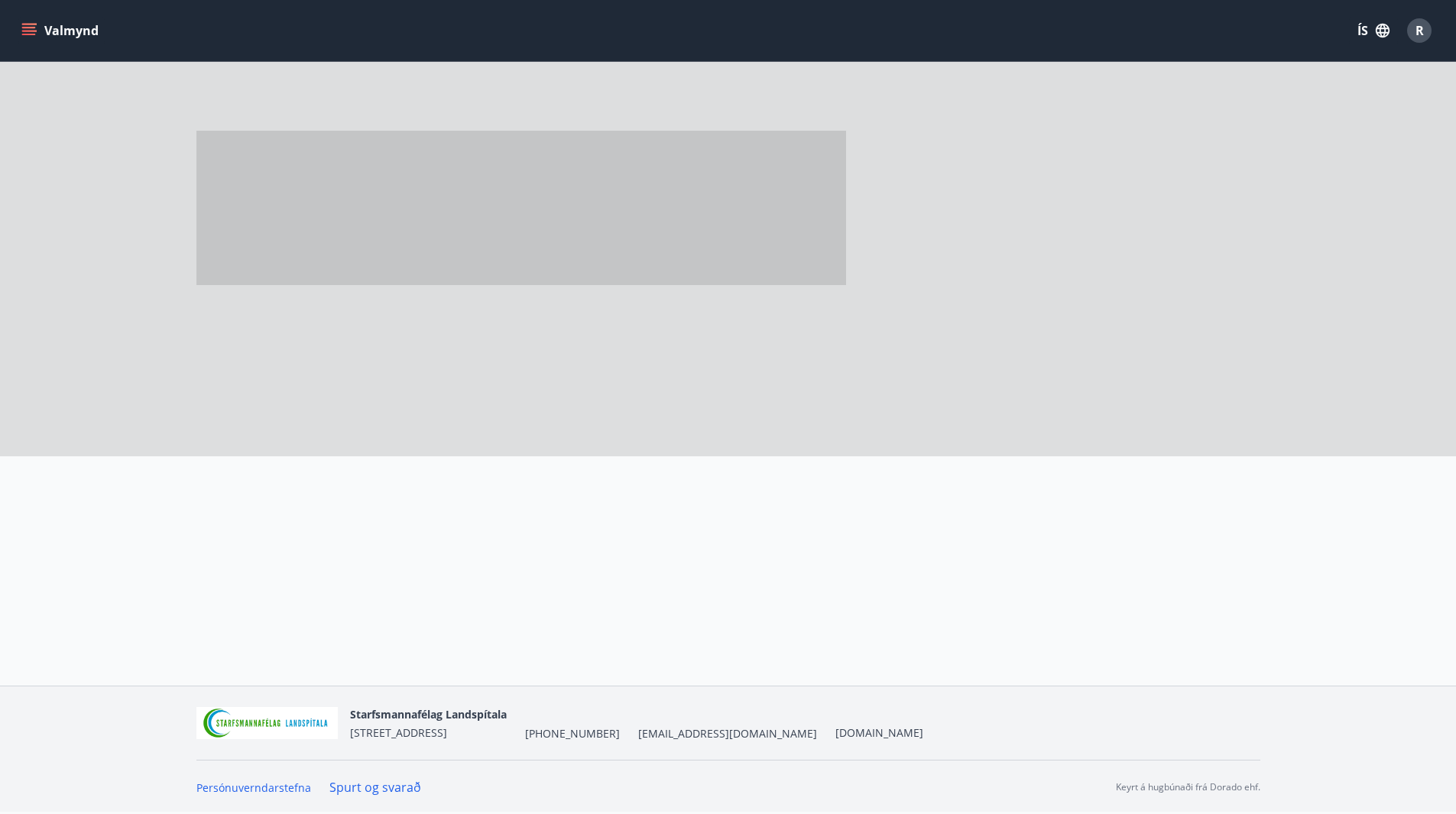
scroll to position [2, 0]
click at [717, 402] on div at bounding box center [551, 227] width 709 height 459
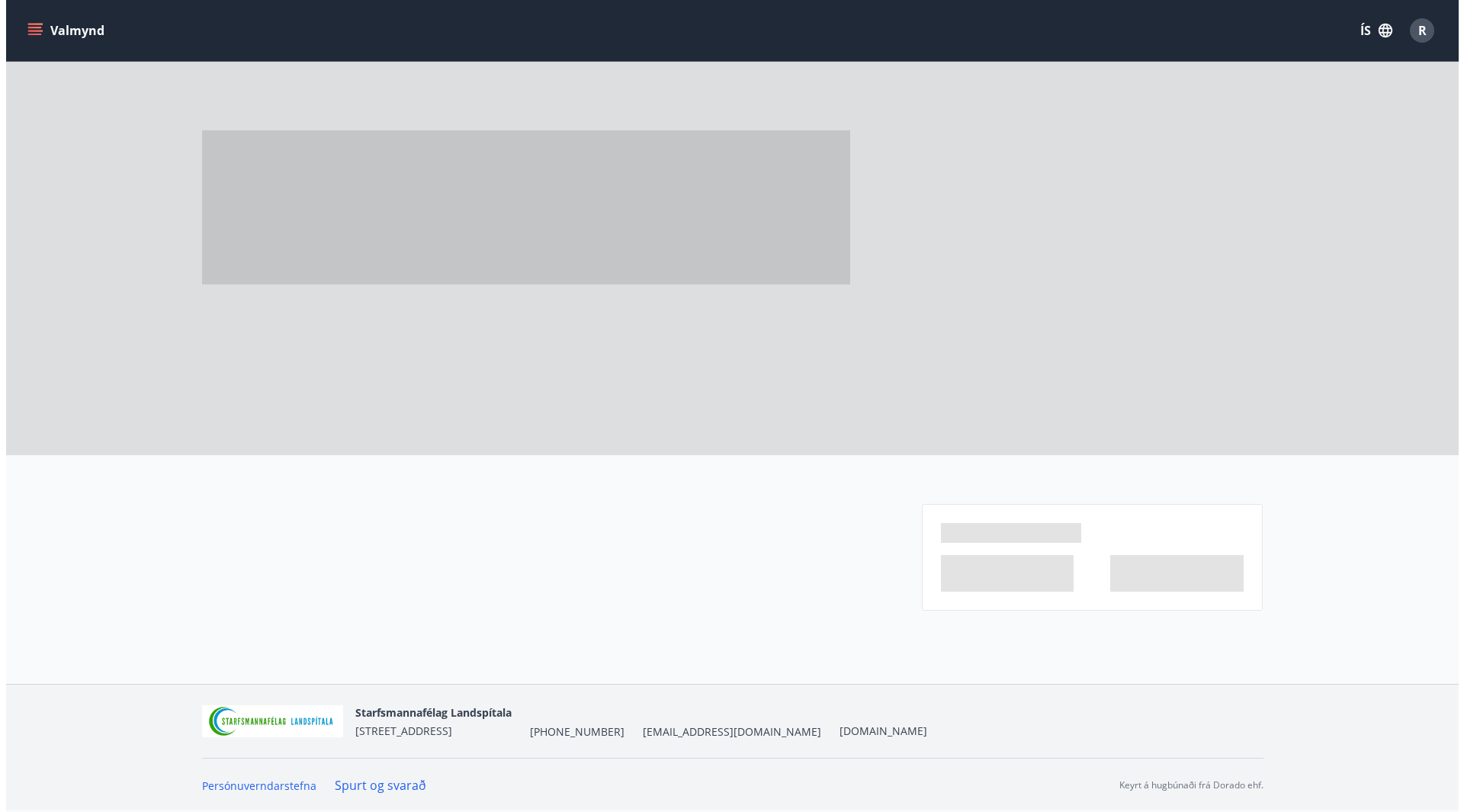
scroll to position [0, 0]
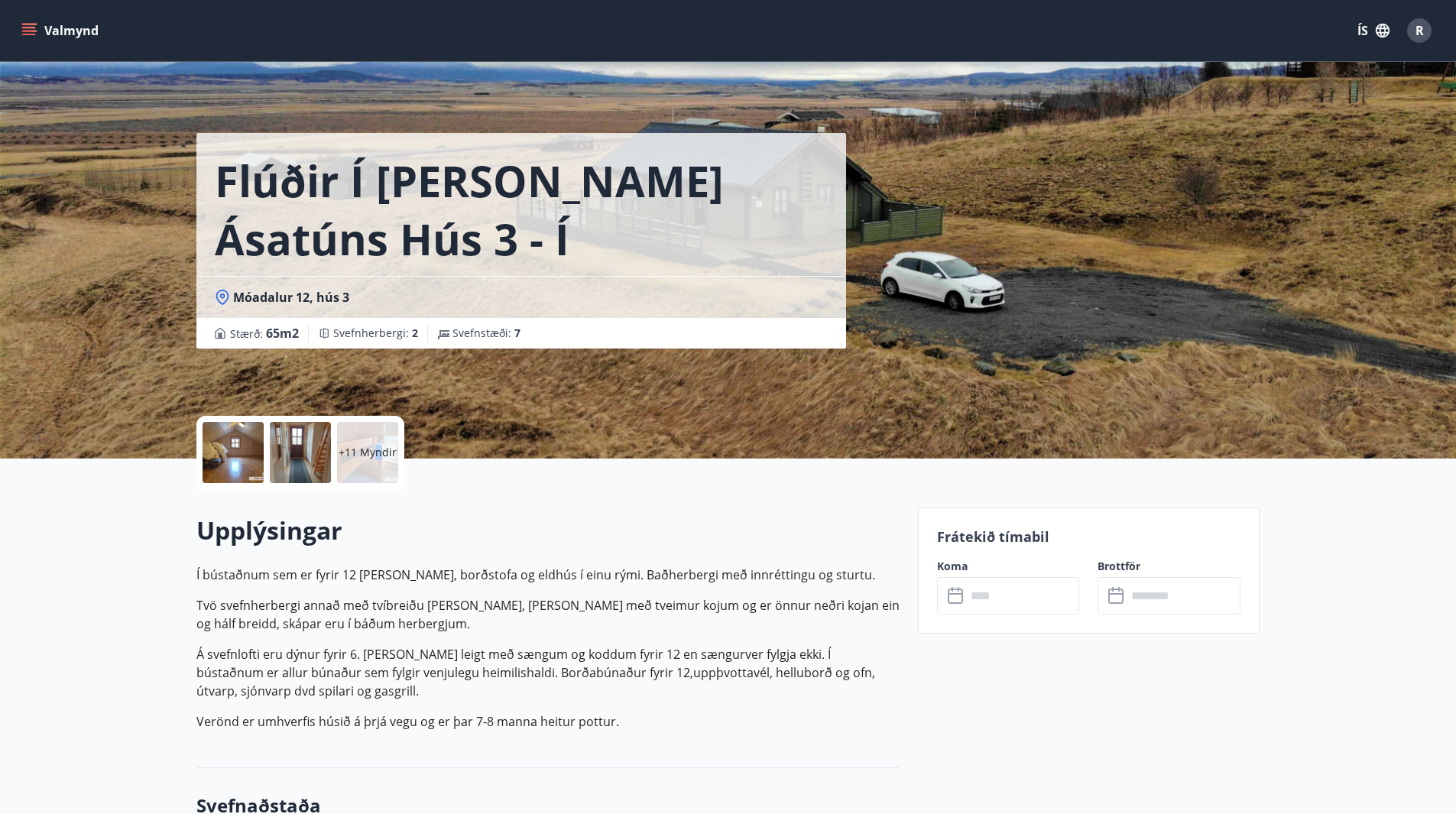
click at [376, 445] on p "+11 Myndir" at bounding box center [367, 452] width 58 height 16
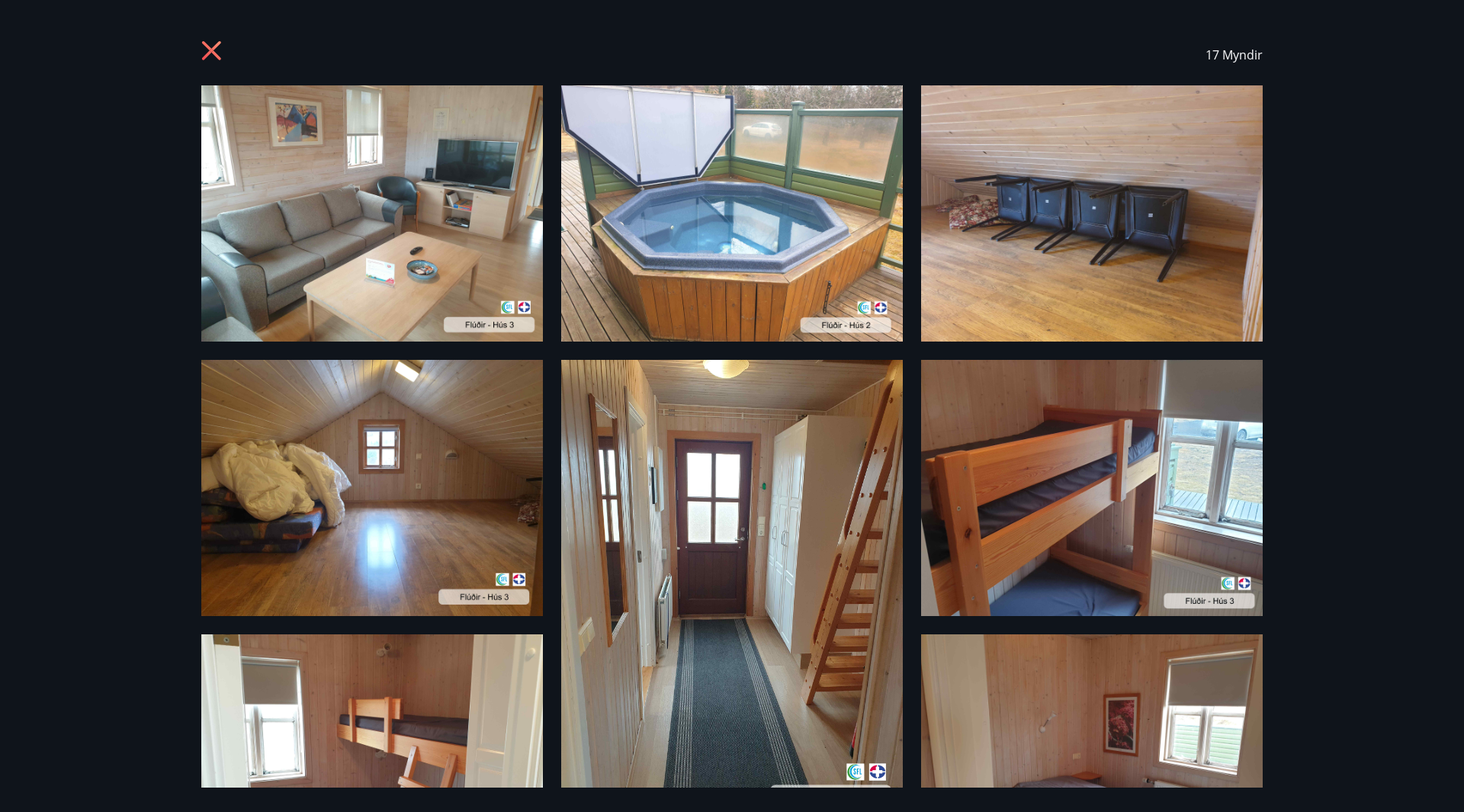
click at [214, 51] on icon at bounding box center [211, 50] width 19 height 19
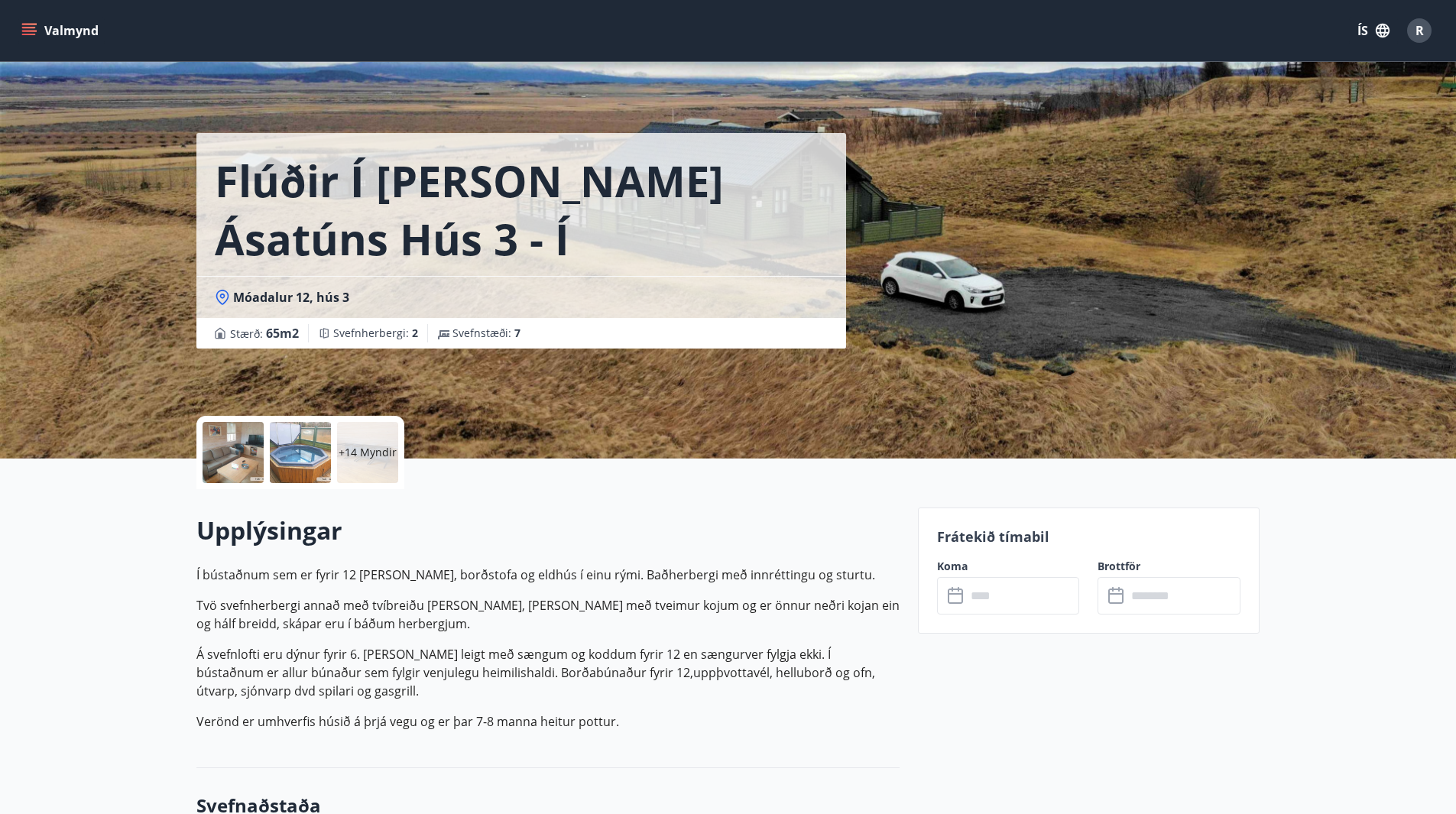
click at [983, 598] on input "text" at bounding box center [1023, 596] width 114 height 37
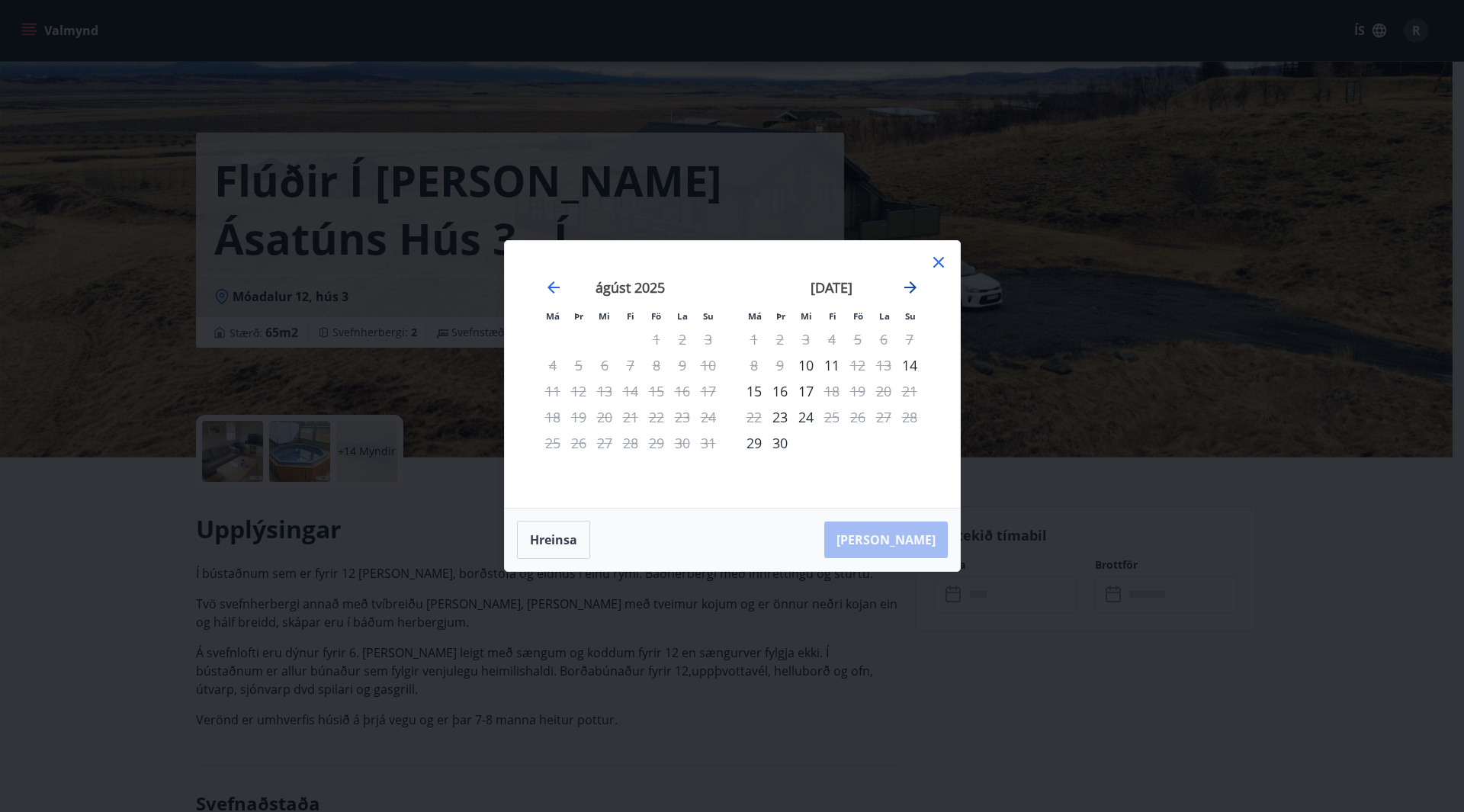
click at [914, 283] on icon "Move forward to switch to the next month." at bounding box center [910, 287] width 19 height 19
click at [914, 283] on icon "Move forward to switch to the next month." at bounding box center [910, 287] width 19 height 19
click at [857, 366] on div "7" at bounding box center [857, 365] width 26 height 26
click at [852, 362] on div "7" at bounding box center [857, 365] width 26 height 26
click at [912, 365] on div "9" at bounding box center [909, 365] width 26 height 26
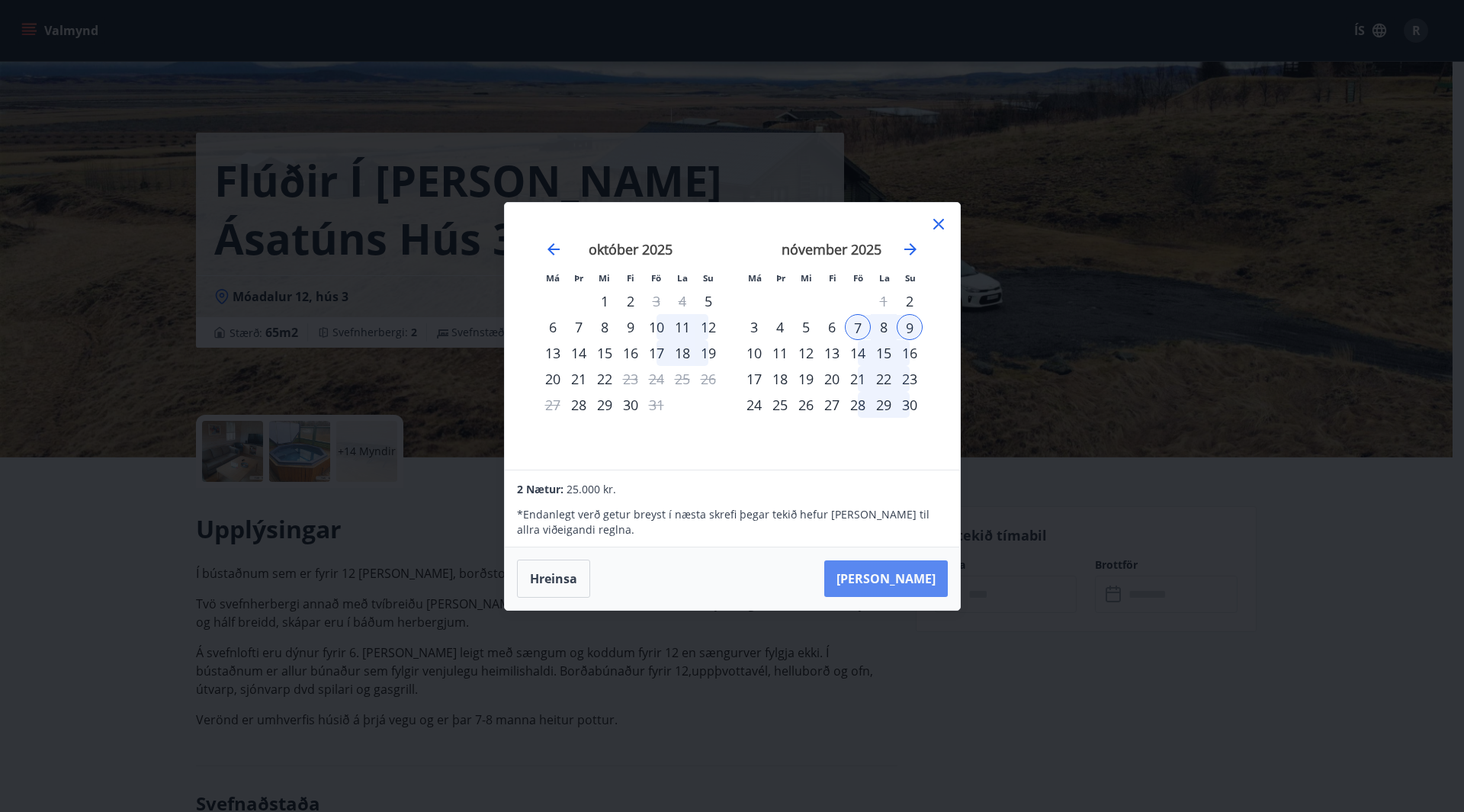
click at [899, 578] on button "[PERSON_NAME]" at bounding box center [886, 578] width 124 height 36
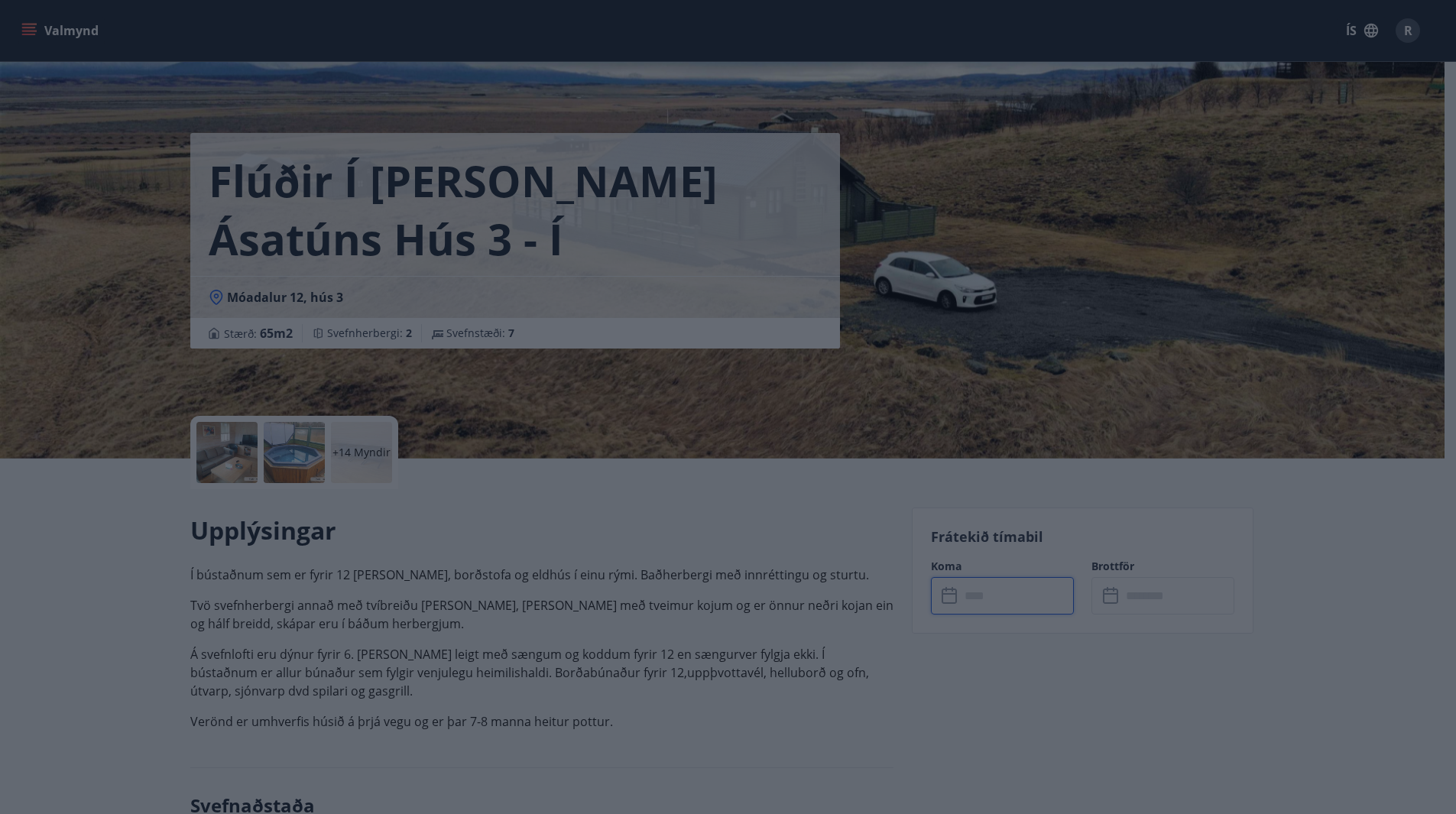
type input "******"
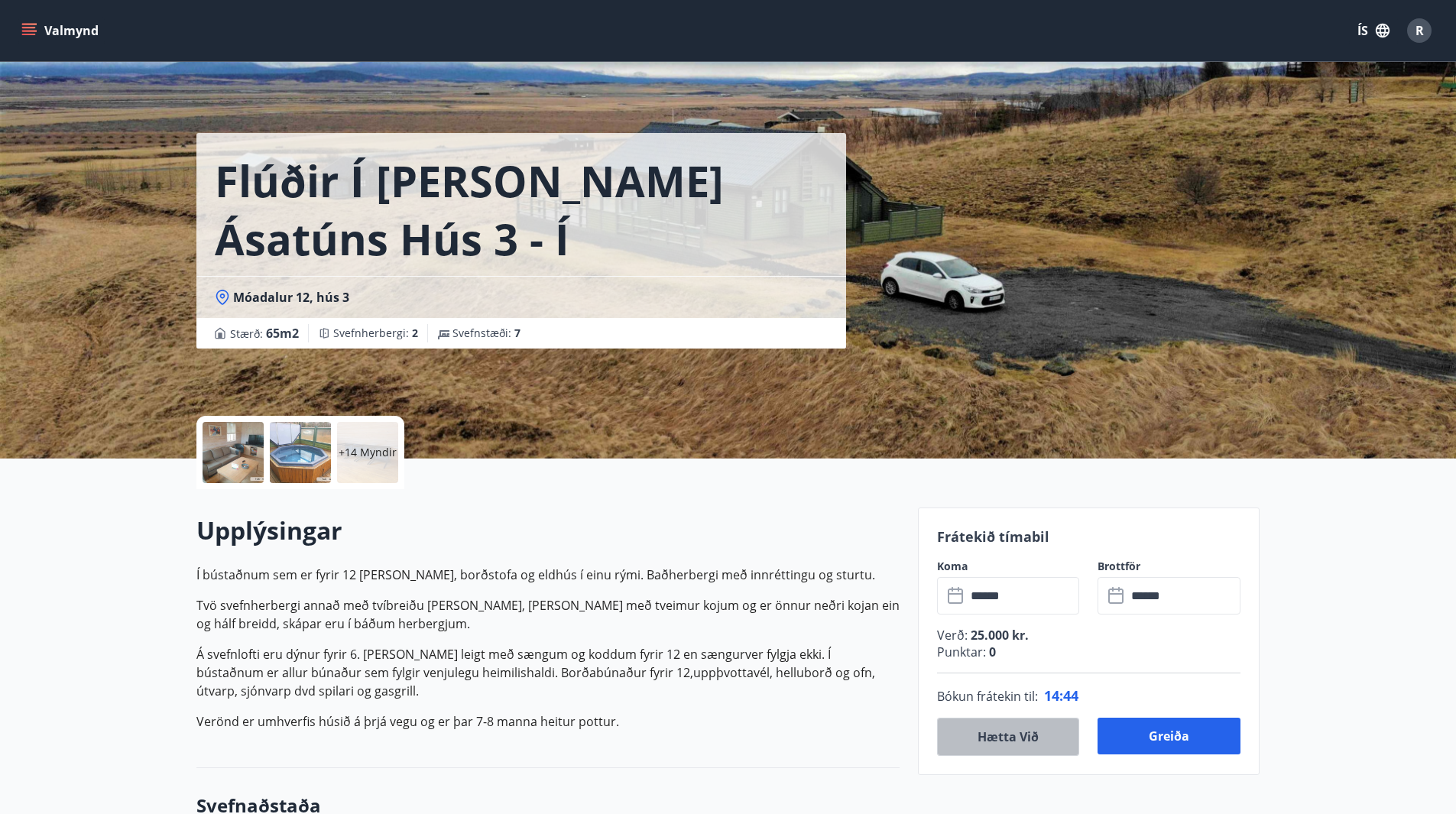
click at [1038, 737] on button "Hætta við" at bounding box center [1008, 736] width 143 height 38
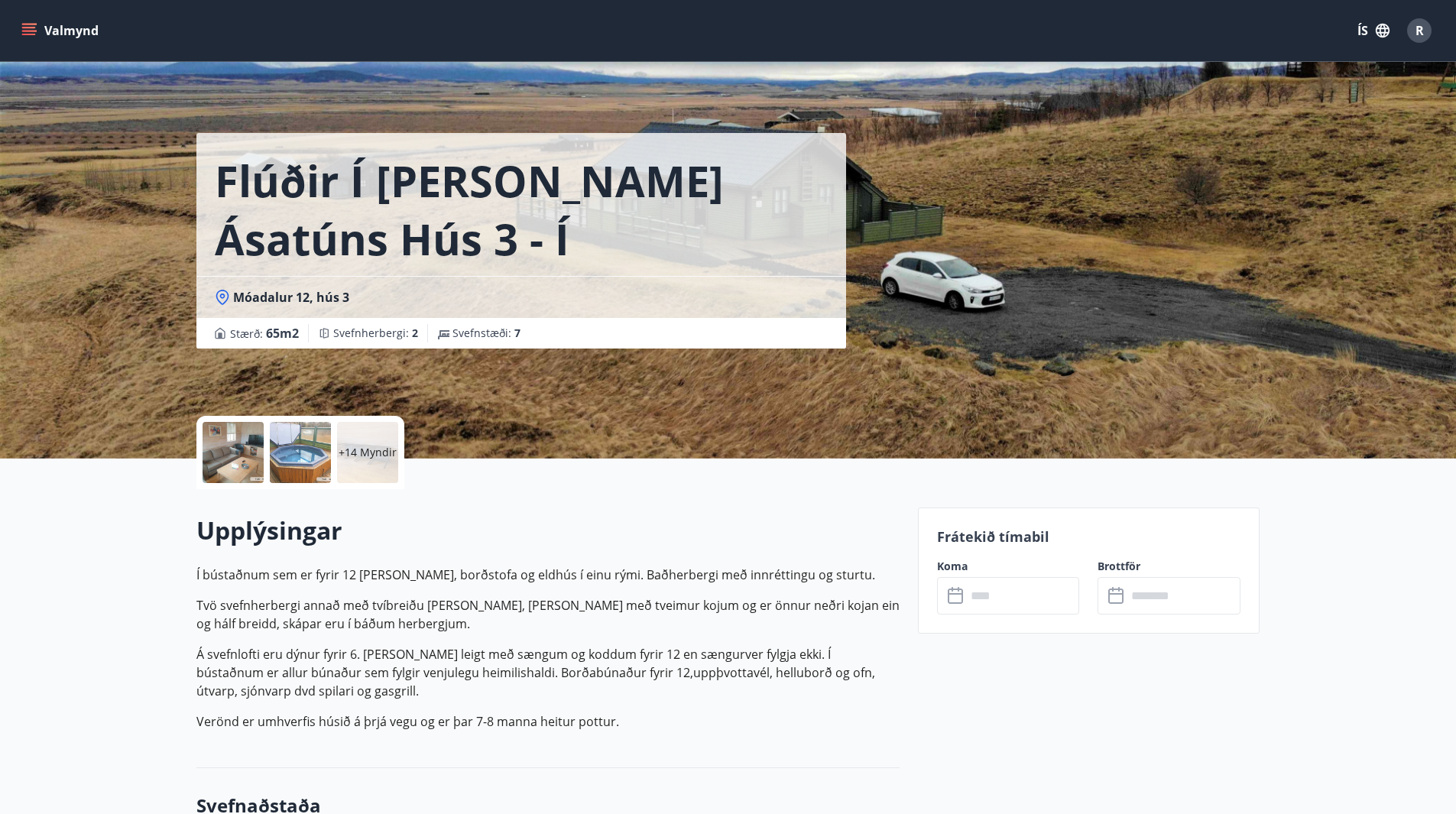
scroll to position [2, 0]
